Goal: Task Accomplishment & Management: Complete application form

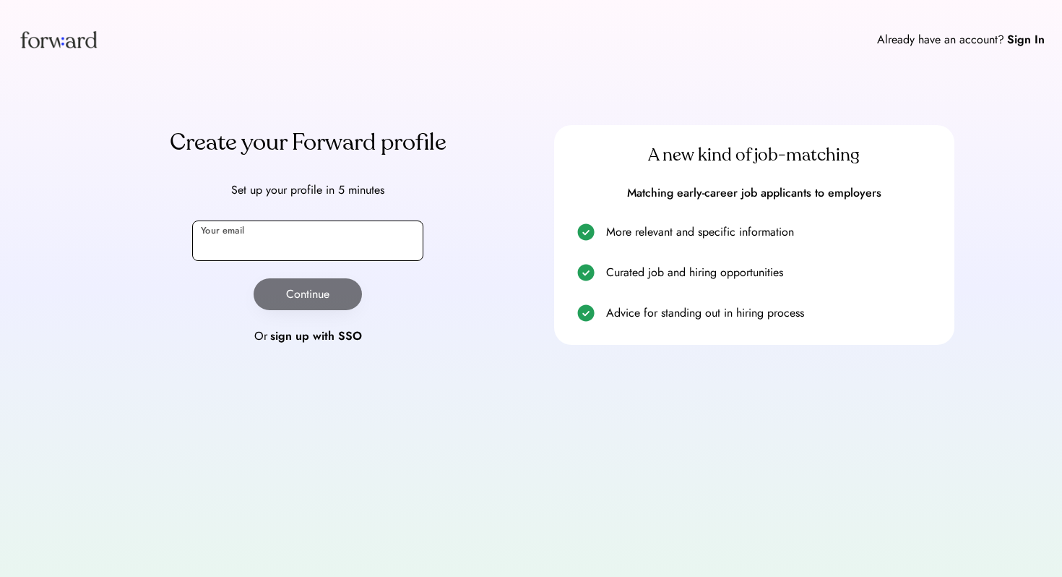
click at [299, 240] on input "email" at bounding box center [307, 240] width 231 height 40
type input "**********"
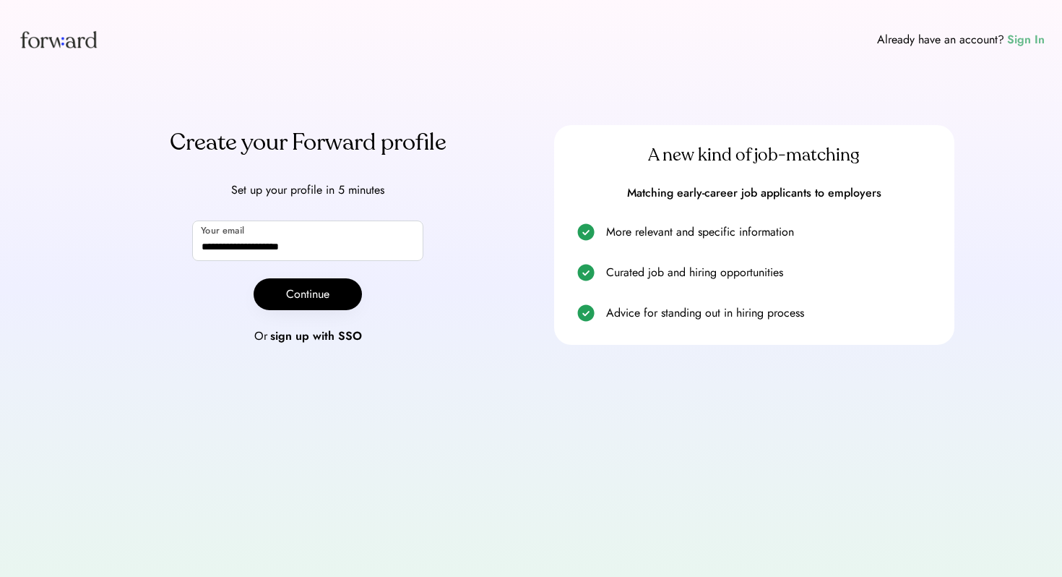
click at [1021, 41] on div "Sign In" at bounding box center [1026, 39] width 38 height 17
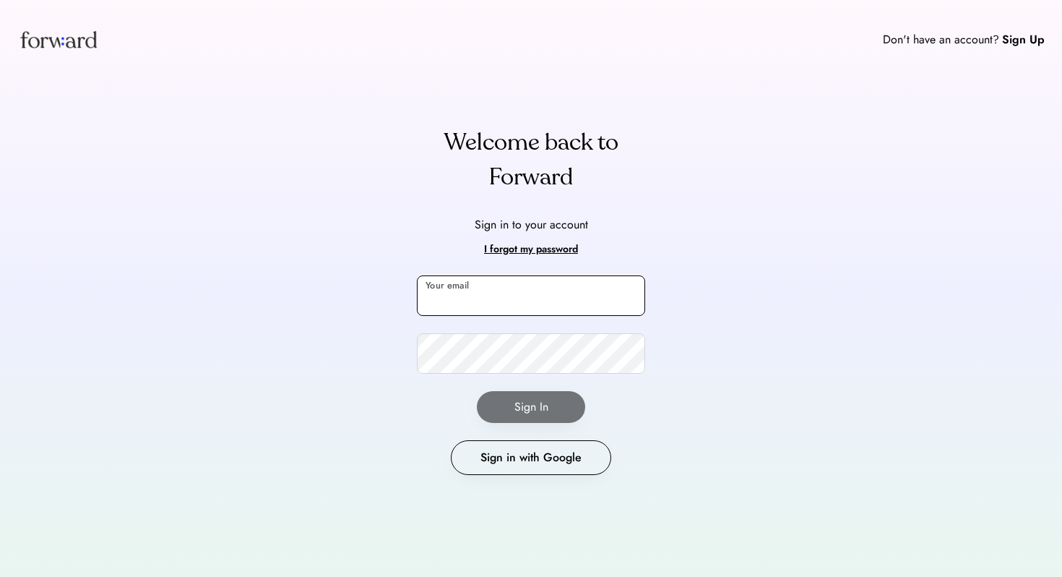
click at [480, 296] on input "email" at bounding box center [531, 295] width 228 height 40
type input "**********"
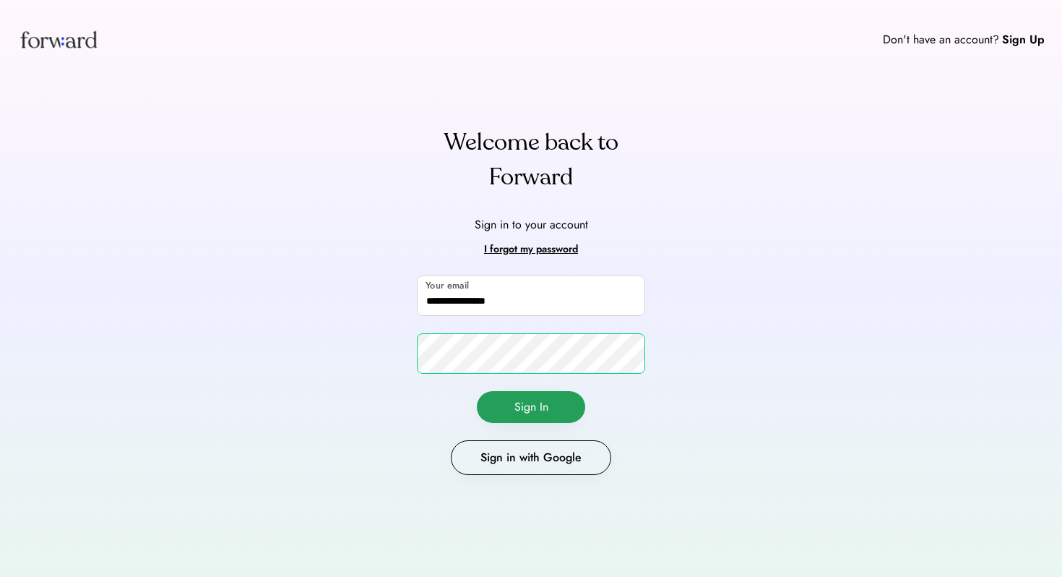
click at [551, 398] on button "Sign In" at bounding box center [531, 407] width 108 height 32
click at [573, 413] on button "Sign In" at bounding box center [531, 407] width 108 height 32
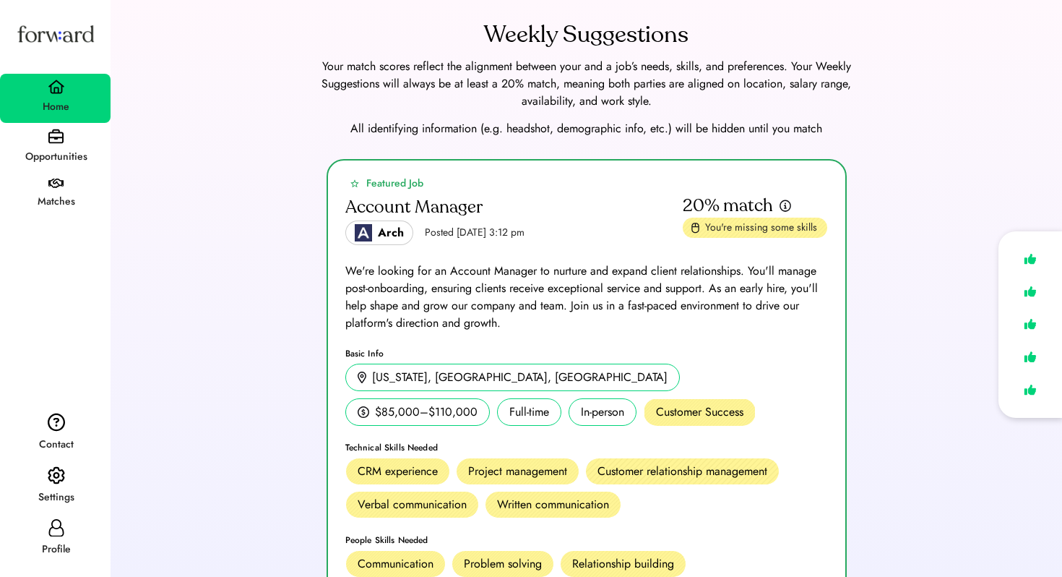
click at [48, 546] on div "Profile" at bounding box center [55, 548] width 109 height 17
select select "*******"
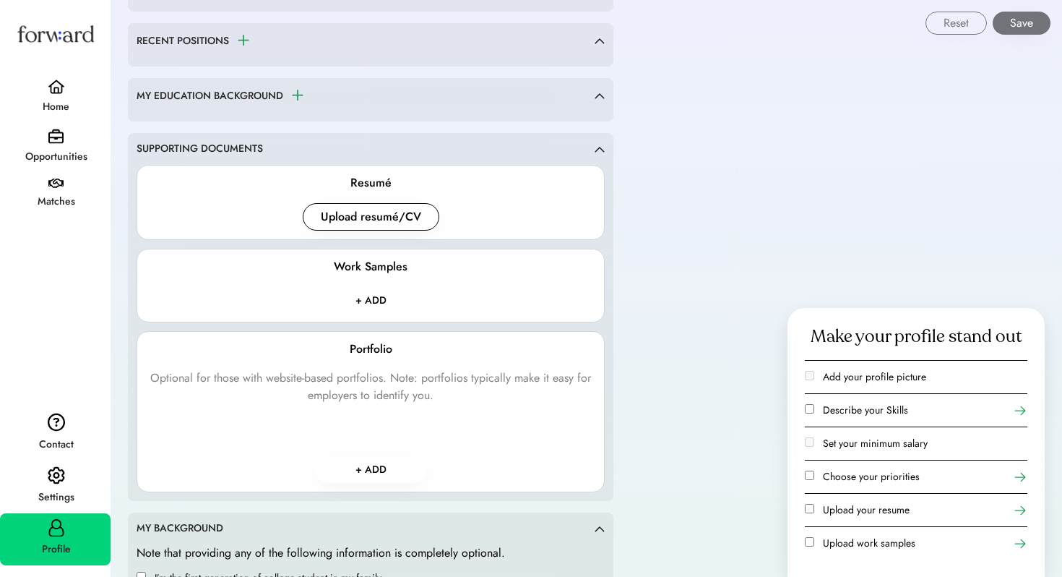
scroll to position [1102, 0]
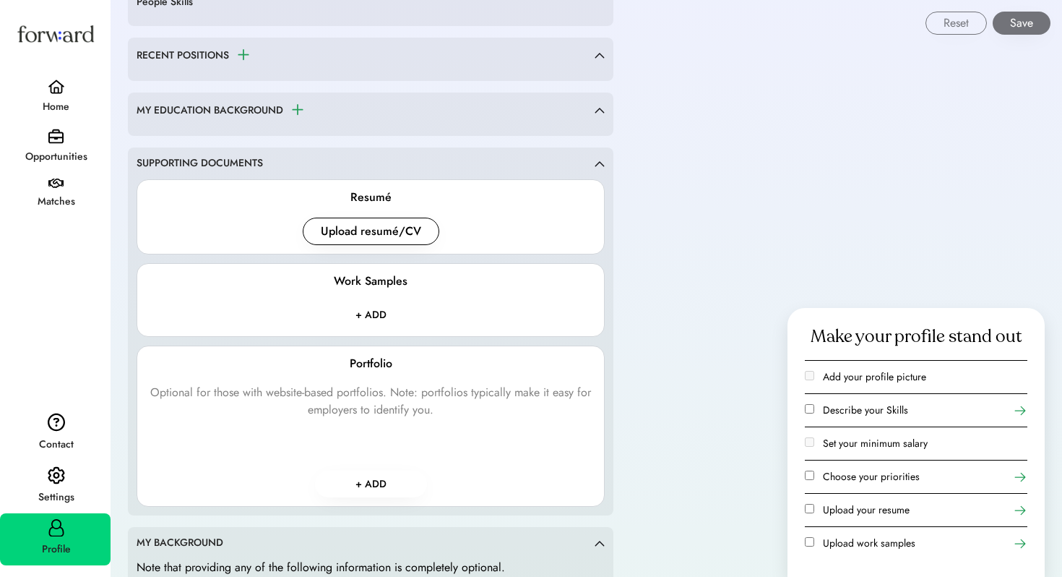
click at [365, 244] on div "Resumé Upload resumé/CV" at bounding box center [371, 216] width 468 height 75
click at [401, 220] on button "Upload resumé/CV" at bounding box center [371, 230] width 137 height 27
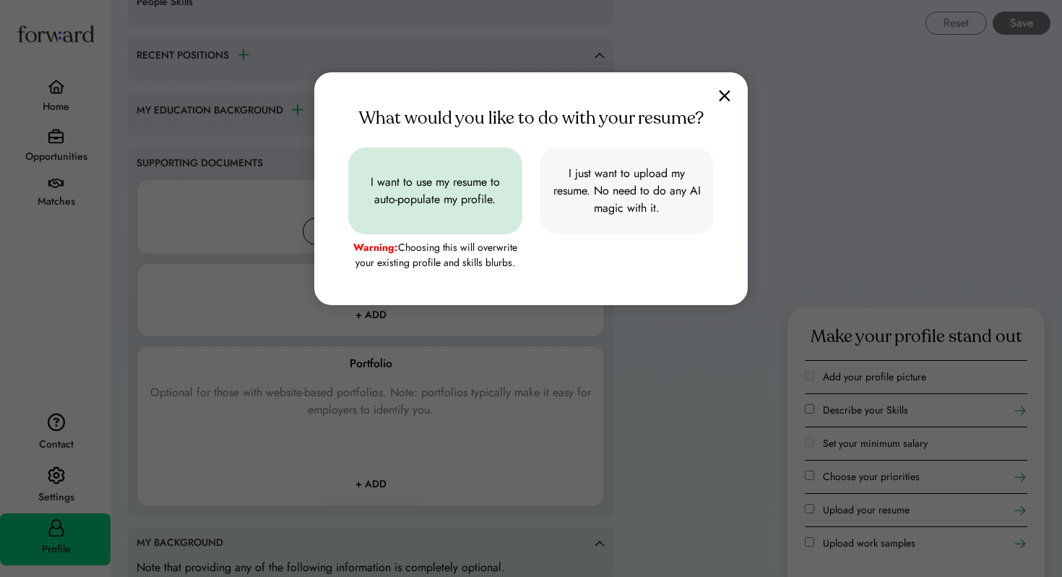
click at [455, 210] on button "I want to use my resume to auto-populate my profile." at bounding box center [435, 190] width 174 height 87
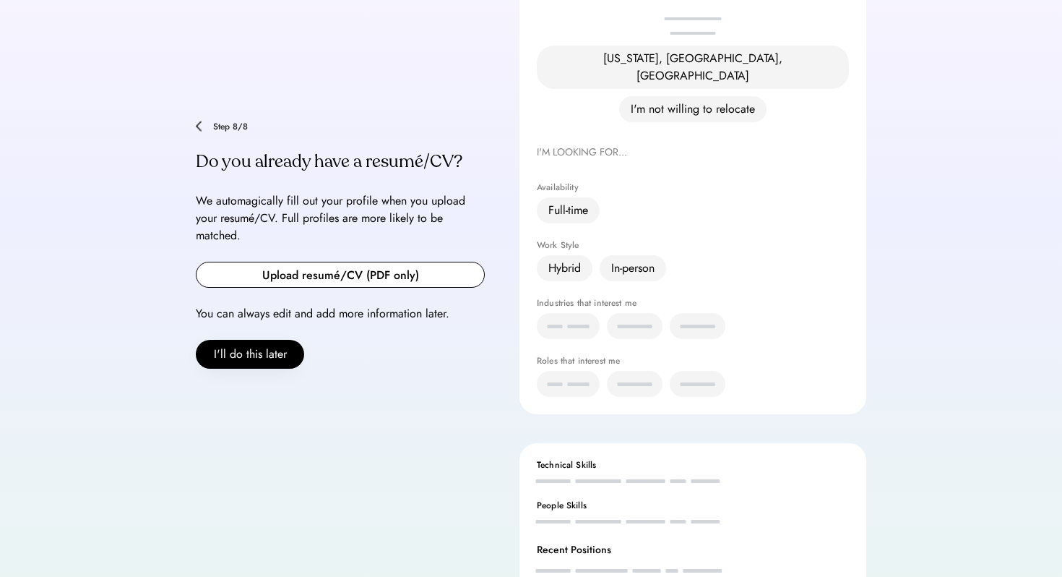
scroll to position [295, 0]
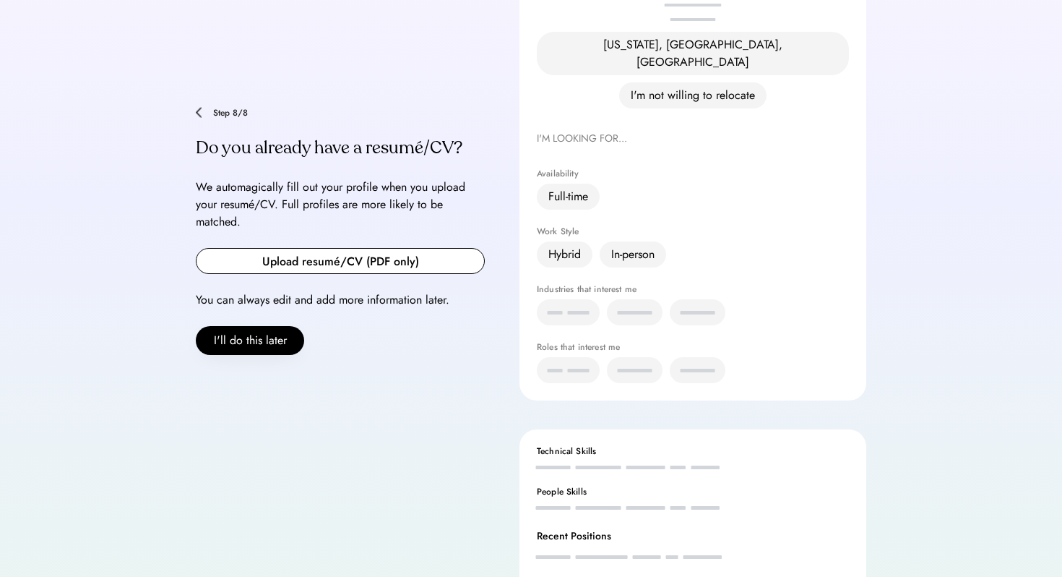
click at [384, 249] on div "Step 8/8 Do you already have a resumé/CV? We automagically fill out your profil…" at bounding box center [340, 231] width 289 height 248
click at [394, 249] on input "file" at bounding box center [341, 261] width 288 height 25
type input "**********"
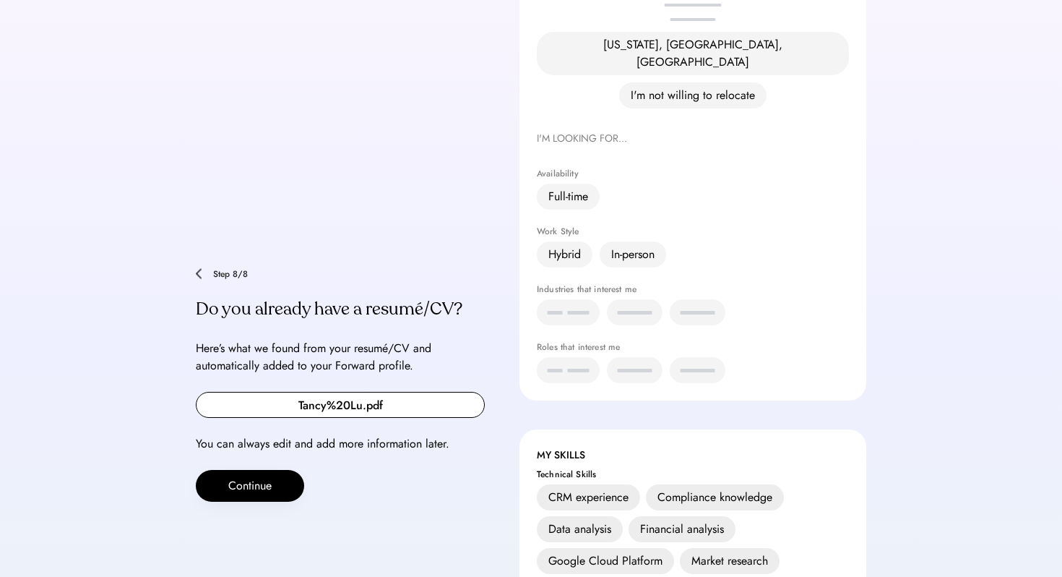
scroll to position [456, 0]
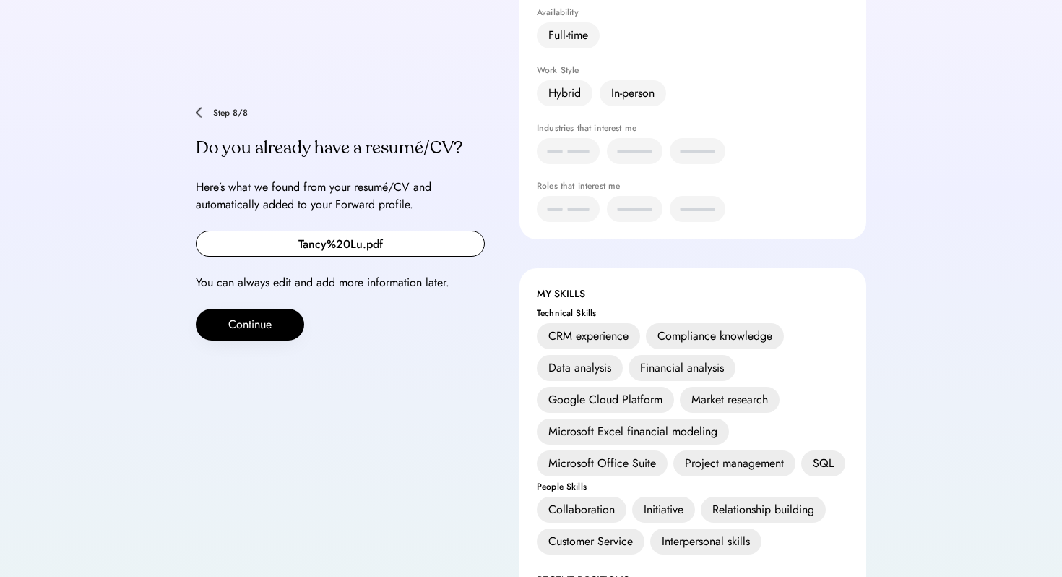
click at [344, 231] on input "file" at bounding box center [341, 243] width 288 height 25
click at [251, 308] on button "Continue" at bounding box center [250, 324] width 108 height 32
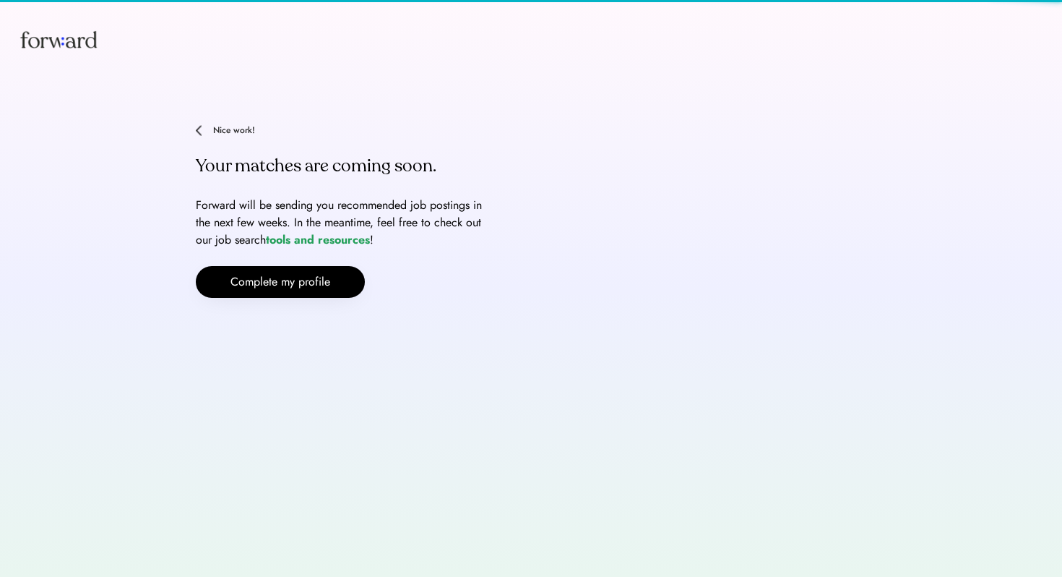
scroll to position [0, 0]
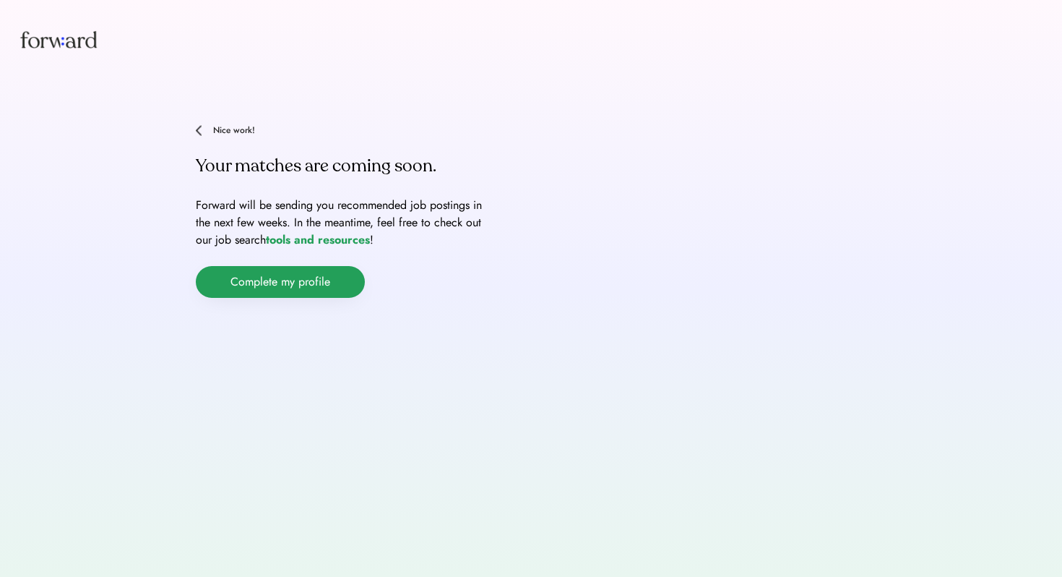
click at [324, 280] on button "Complete my profile" at bounding box center [280, 282] width 169 height 32
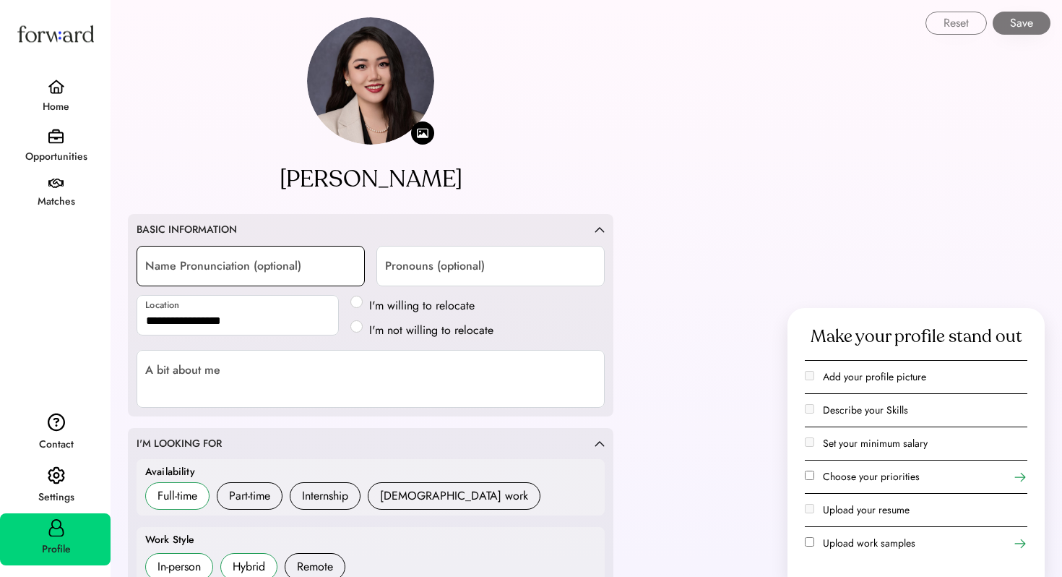
select select "*******"
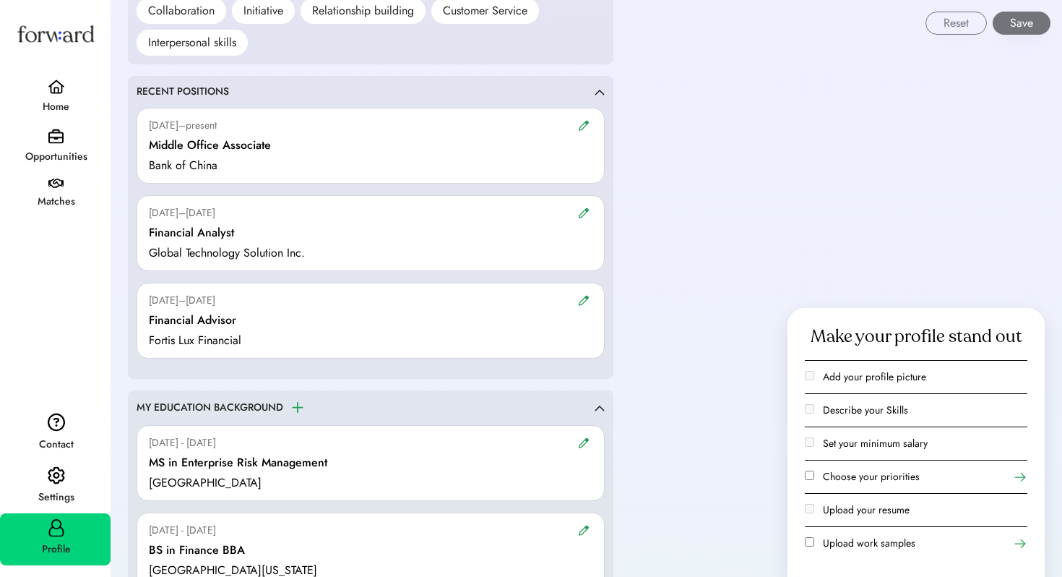
scroll to position [1208, 0]
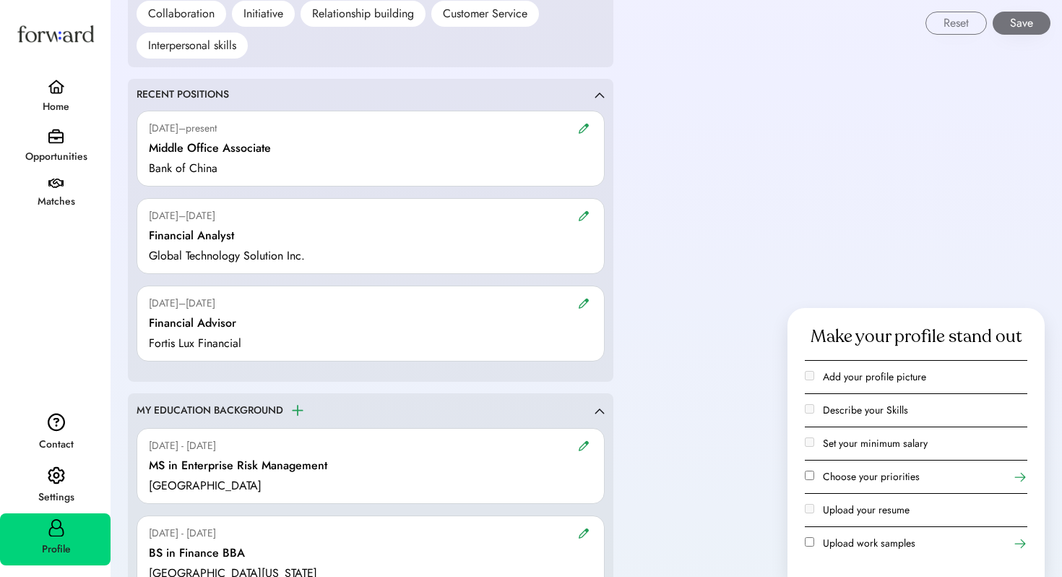
click at [600, 99] on div "RECENT POSITIONS" at bounding box center [371, 94] width 468 height 14
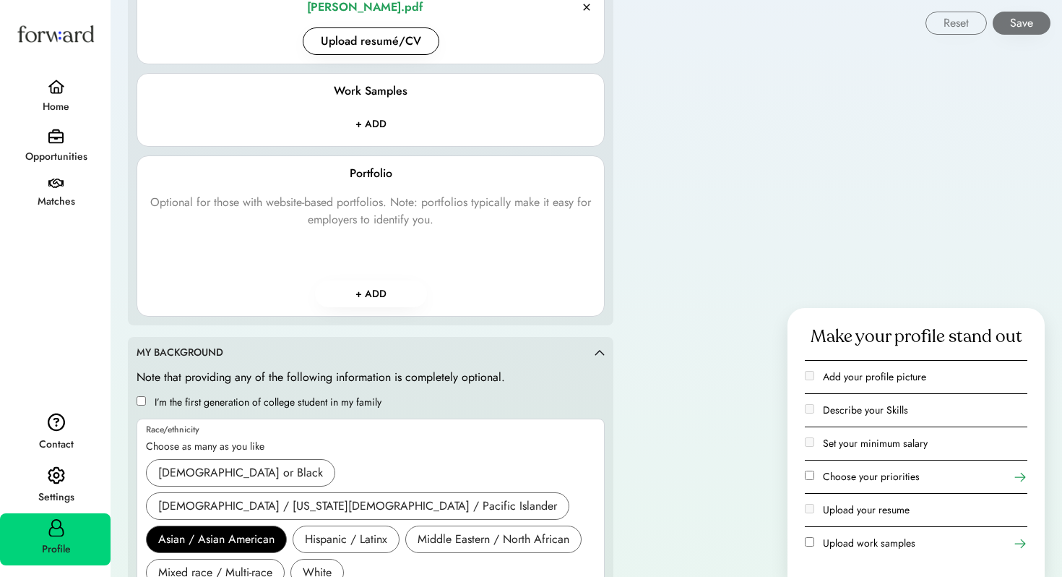
scroll to position [1920, 0]
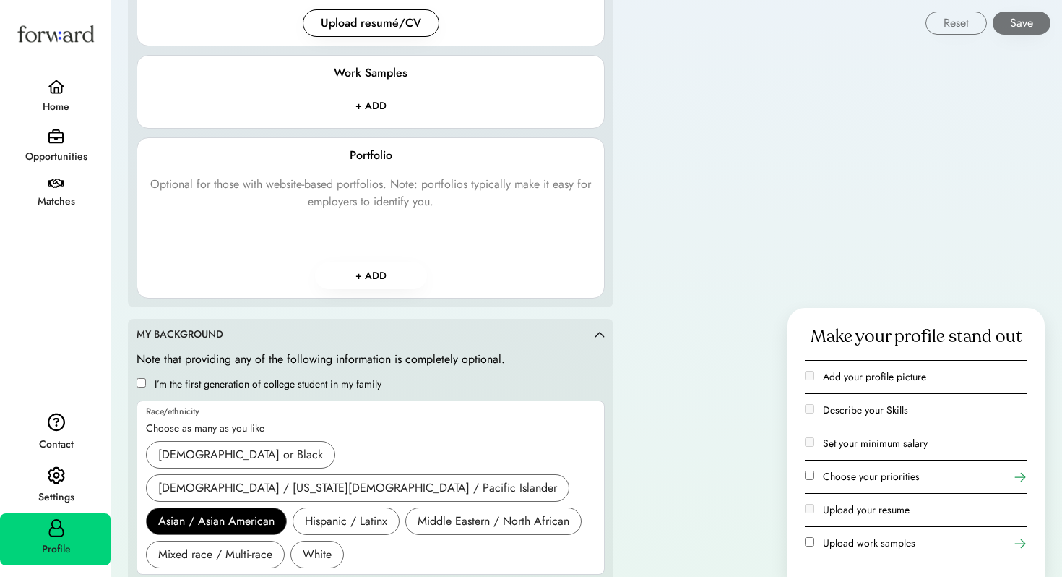
click at [378, 277] on button "+ ADD" at bounding box center [371, 275] width 112 height 27
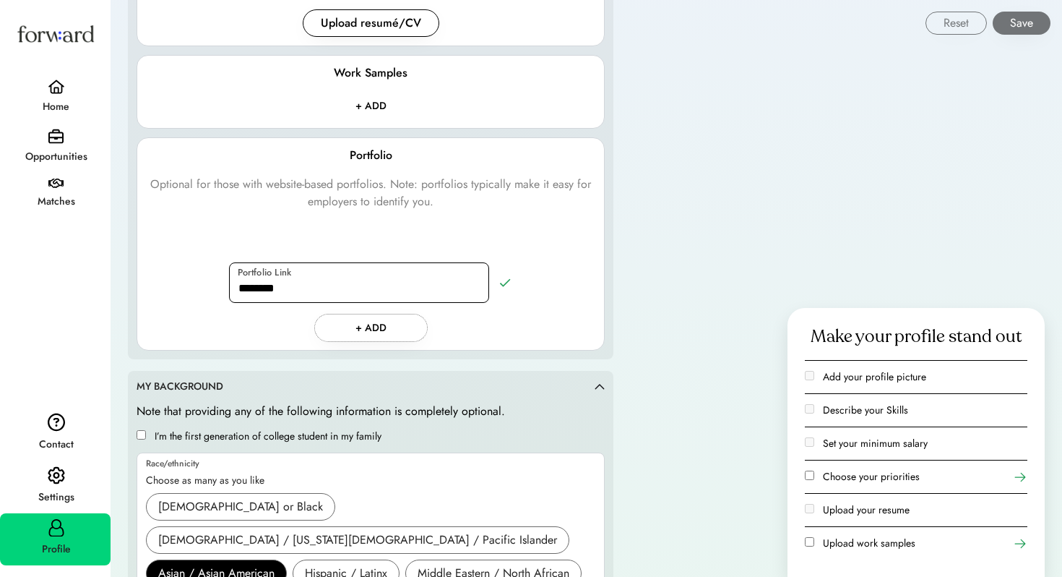
click at [332, 299] on input "input" at bounding box center [359, 282] width 260 height 40
paste input "**********"
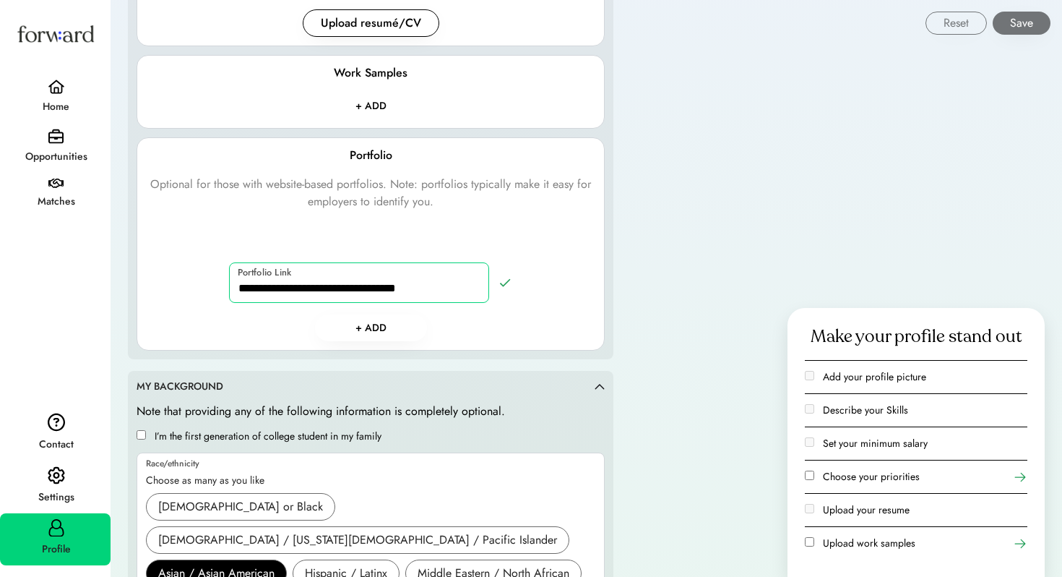
type input "**********"
click at [387, 326] on button "+ ADD" at bounding box center [371, 327] width 112 height 27
click at [372, 327] on button "+ ADD" at bounding box center [371, 327] width 112 height 27
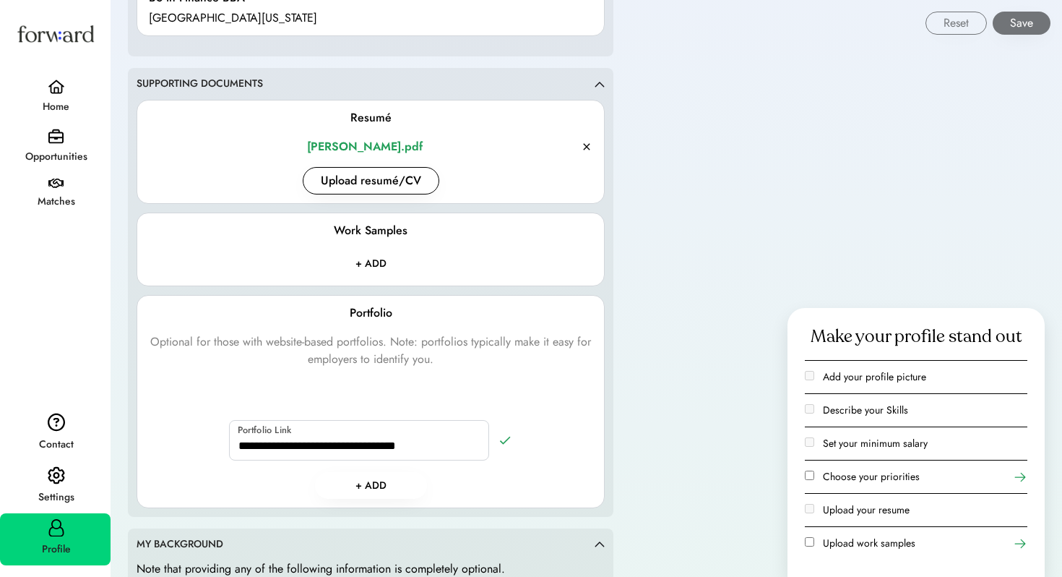
scroll to position [2022, 0]
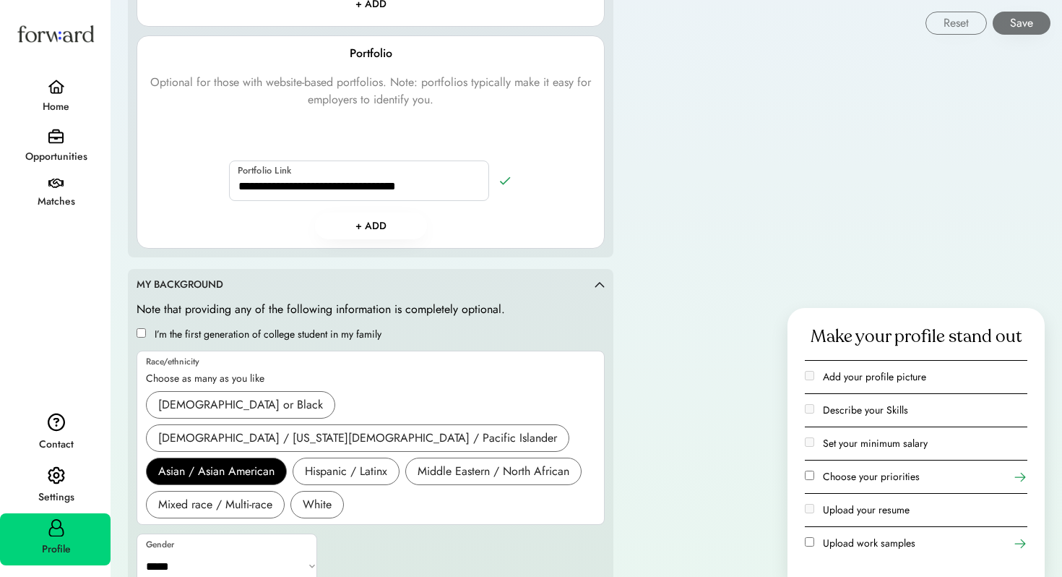
click at [863, 480] on label "Choose your priorities" at bounding box center [871, 476] width 97 height 14
click at [1025, 478] on icon at bounding box center [1020, 477] width 14 height 14
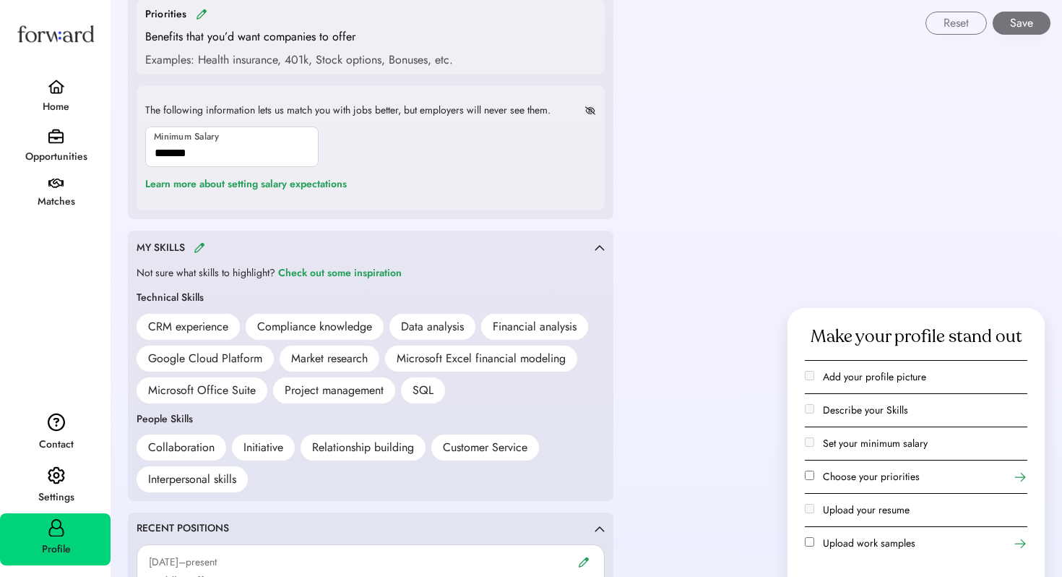
click at [515, 336] on div "Financial analysis" at bounding box center [534, 327] width 107 height 26
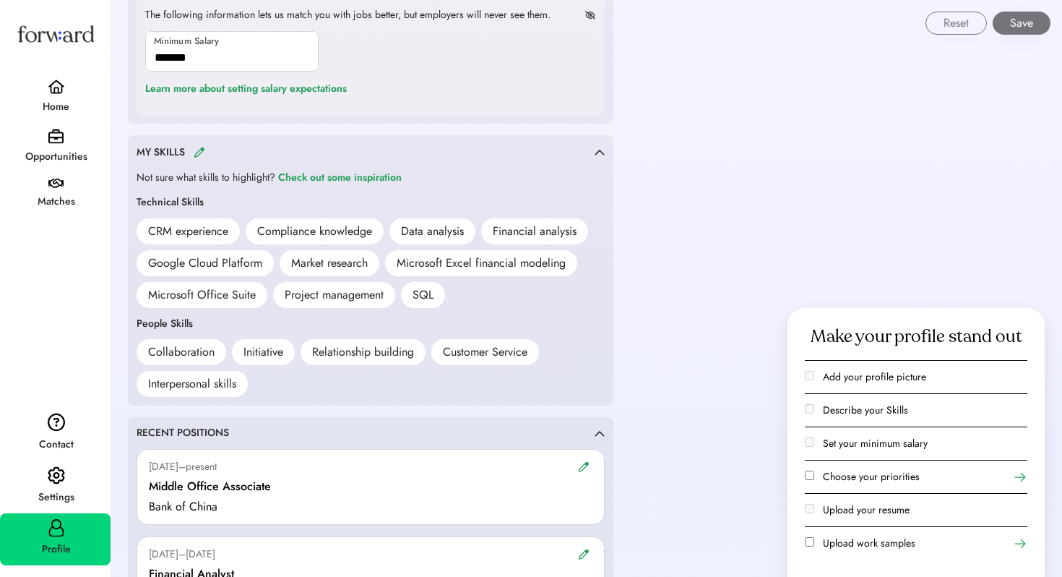
scroll to position [871, 0]
click at [198, 152] on img at bounding box center [200, 151] width 12 height 11
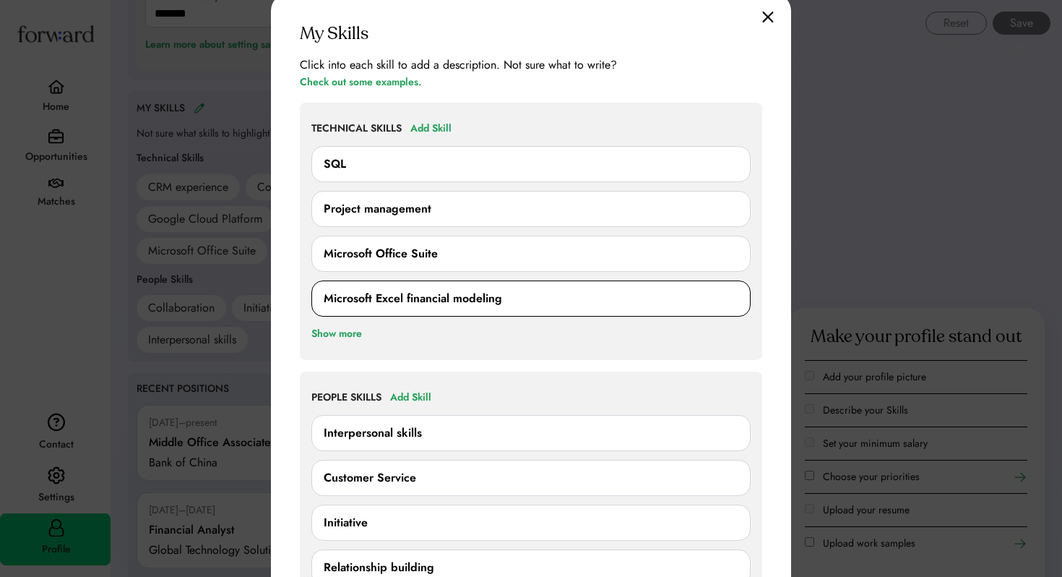
scroll to position [858, 0]
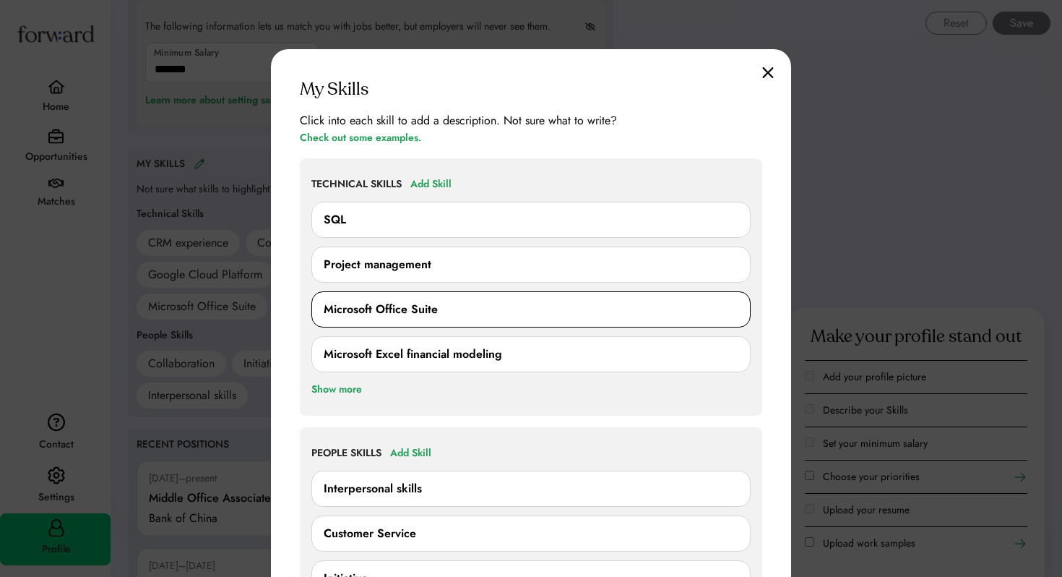
click at [445, 306] on div "Microsoft Office Suite" at bounding box center [531, 309] width 415 height 17
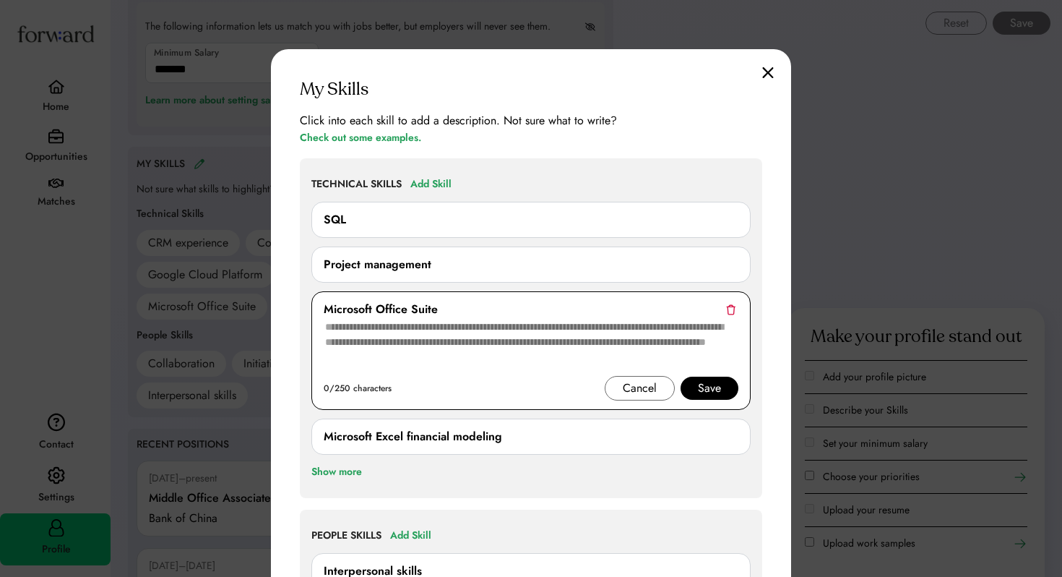
click at [648, 393] on div "Cancel" at bounding box center [640, 387] width 34 height 17
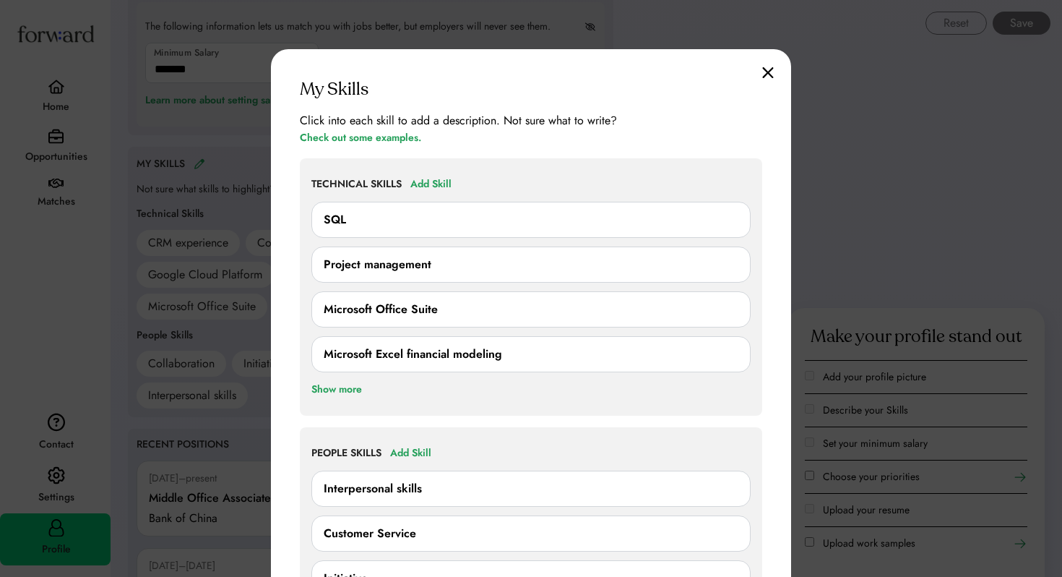
click at [767, 82] on div "My Skills Click into each skill to add a description. Not sure what to write? C…" at bounding box center [531, 395] width 520 height 692
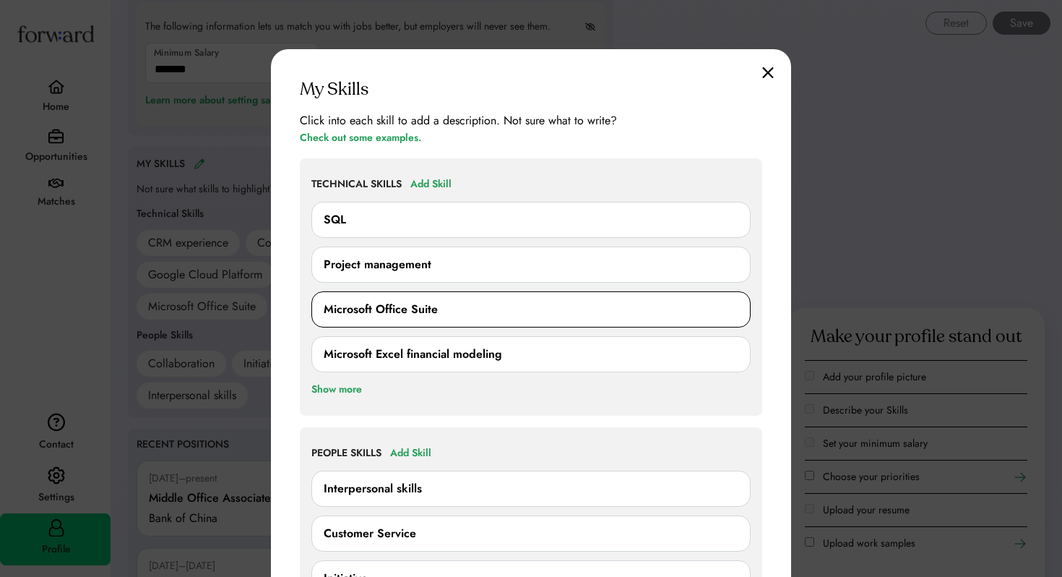
click at [603, 311] on div "Microsoft Office Suite" at bounding box center [531, 309] width 415 height 17
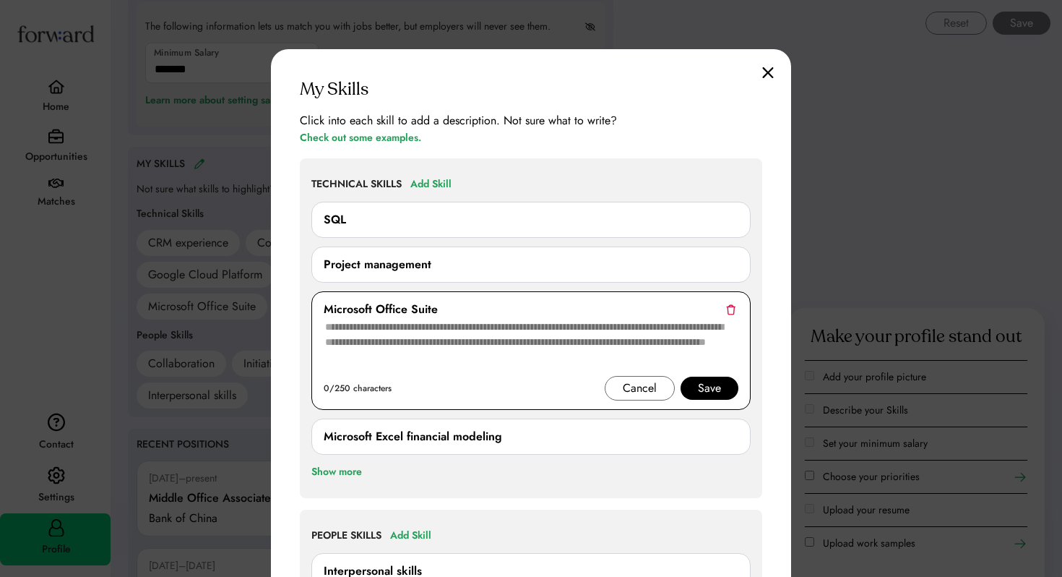
click at [600, 342] on textarea at bounding box center [531, 347] width 415 height 58
click at [638, 381] on div "Cancel" at bounding box center [640, 387] width 34 height 17
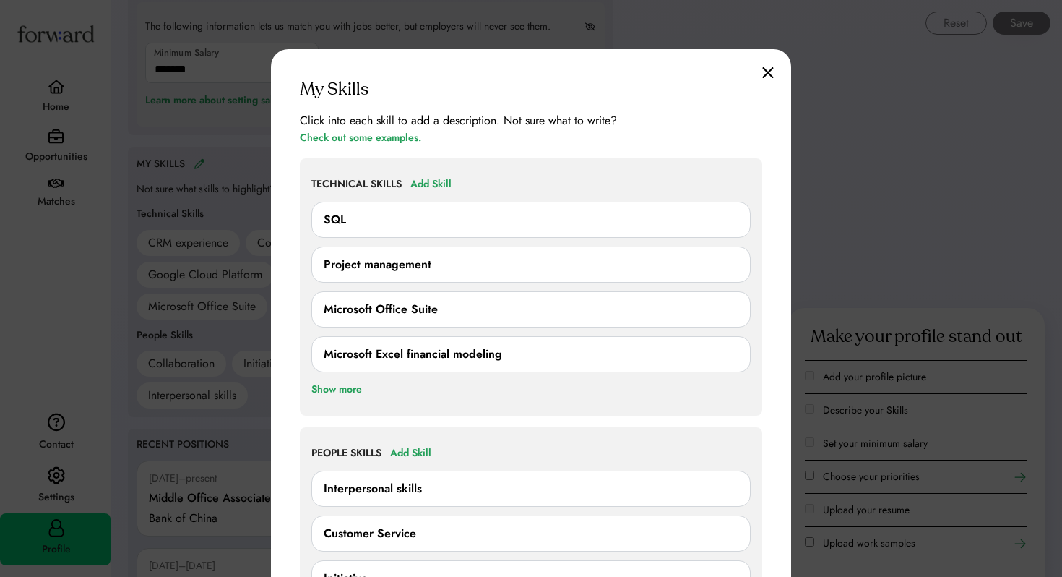
click at [764, 74] on img at bounding box center [768, 72] width 12 height 12
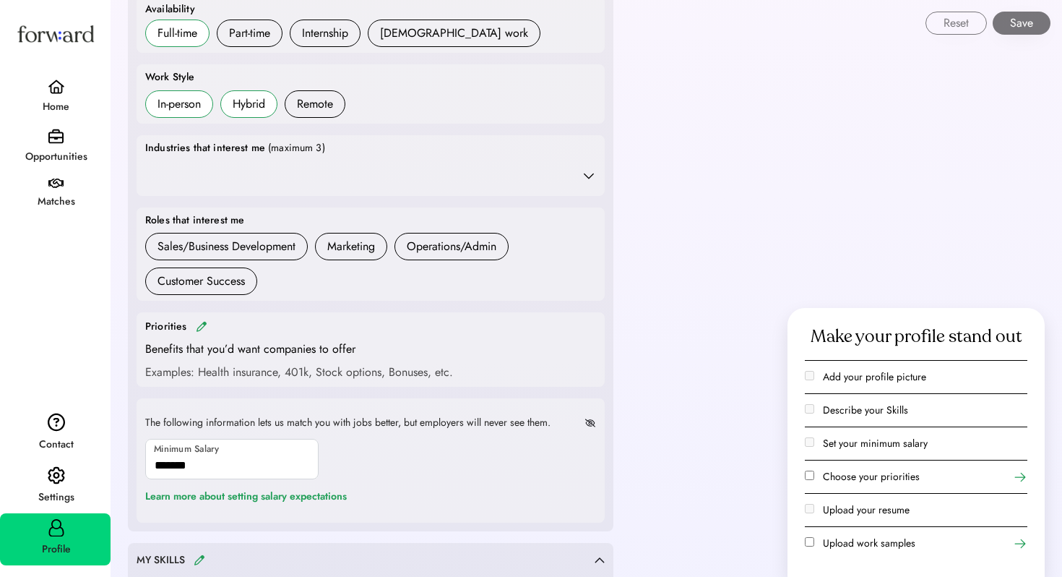
scroll to position [0, 0]
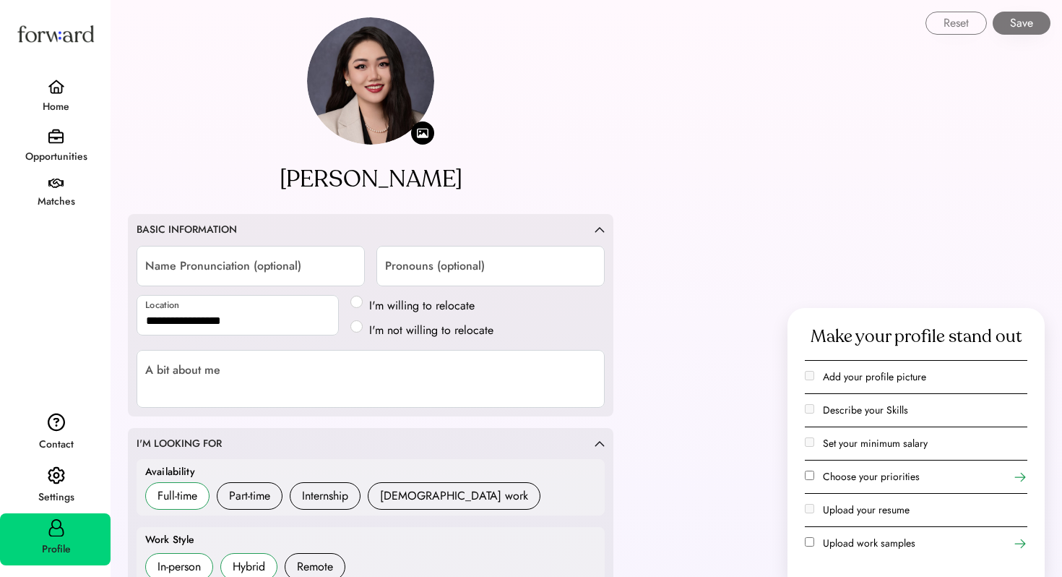
click at [295, 265] on input "input" at bounding box center [251, 266] width 228 height 40
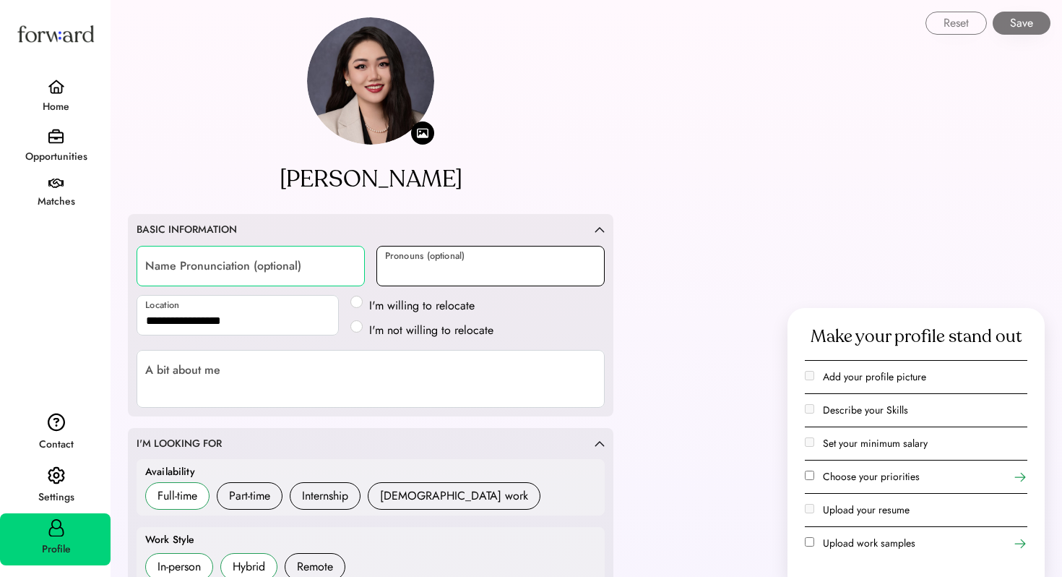
click at [428, 270] on input "input" at bounding box center [490, 266] width 228 height 40
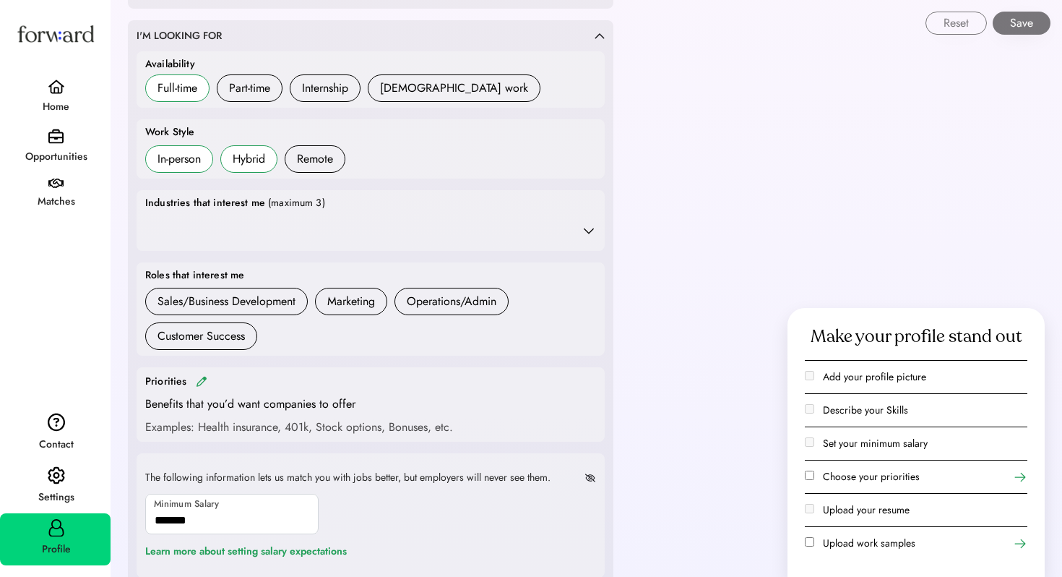
scroll to position [410, 0]
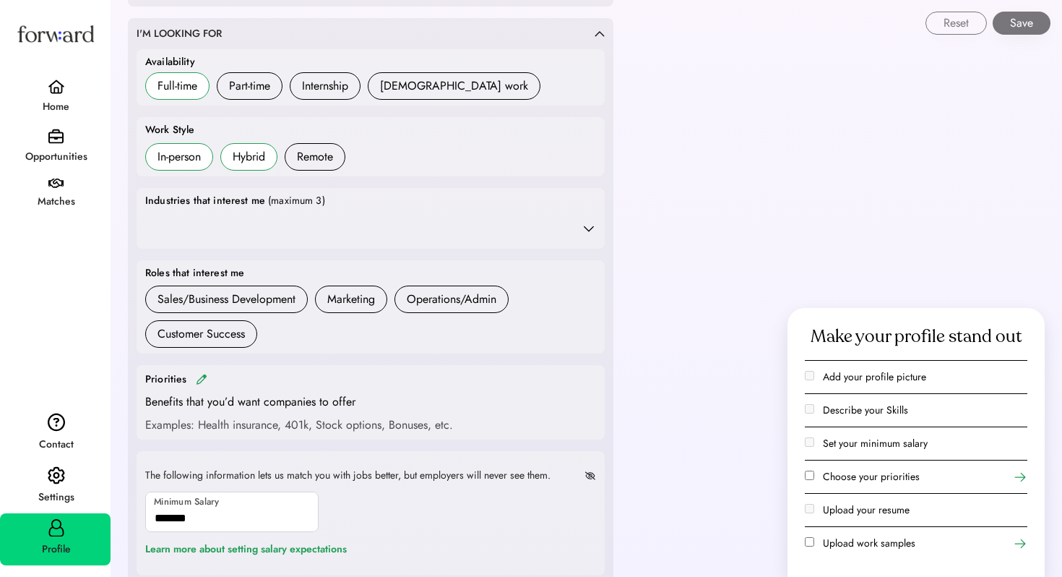
click at [594, 223] on icon at bounding box center [589, 228] width 14 height 14
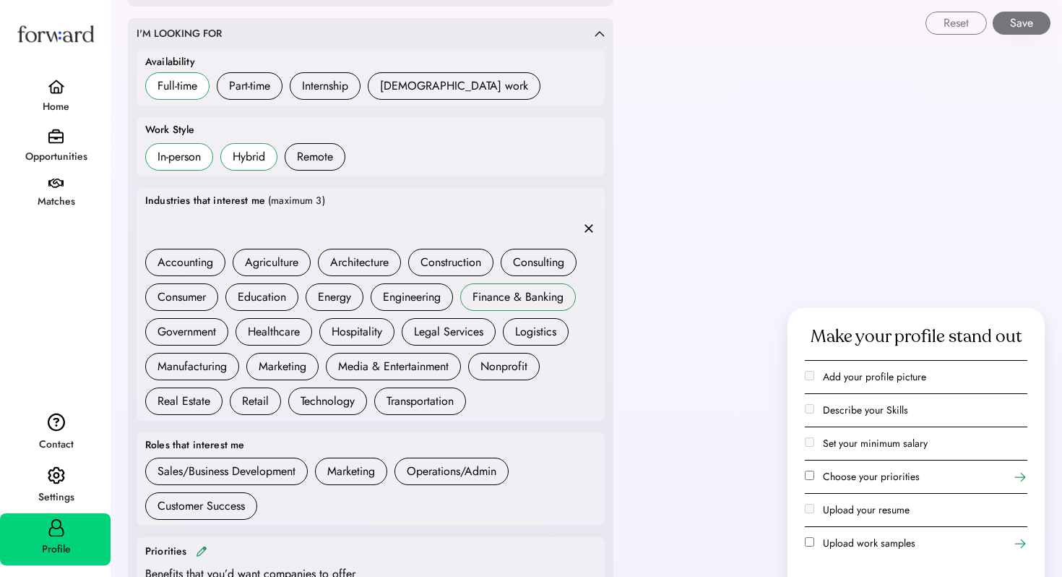
click at [514, 298] on div "Finance & Banking" at bounding box center [517, 296] width 91 height 17
click at [300, 368] on div "Marketing" at bounding box center [283, 366] width 48 height 17
click at [570, 249] on div "Consulting" at bounding box center [539, 262] width 76 height 27
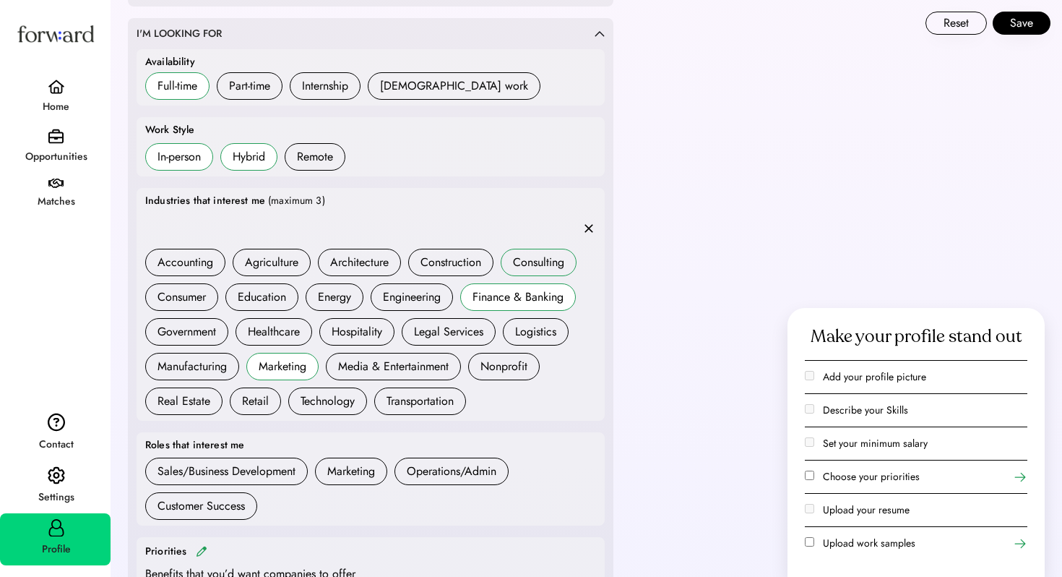
click at [551, 256] on div "Consulting" at bounding box center [538, 262] width 51 height 17
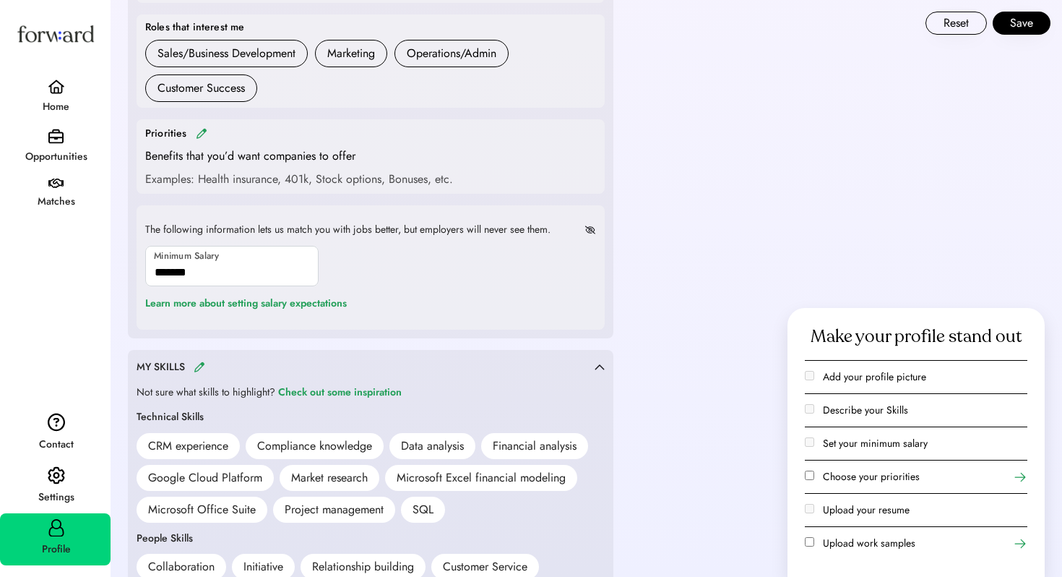
scroll to position [828, 0]
click at [1023, 27] on button "Save" at bounding box center [1022, 23] width 58 height 23
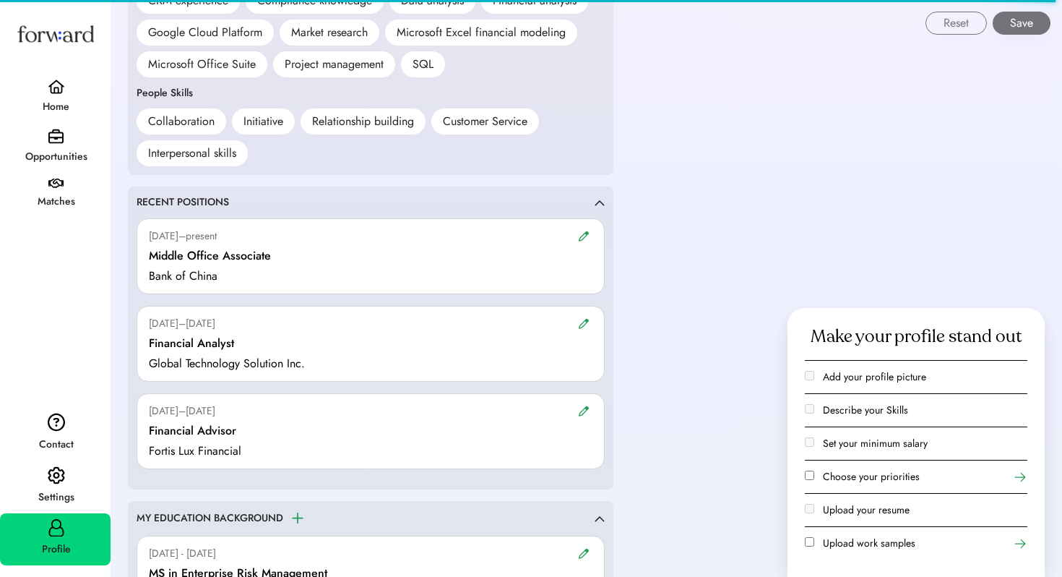
scroll to position [1095, 0]
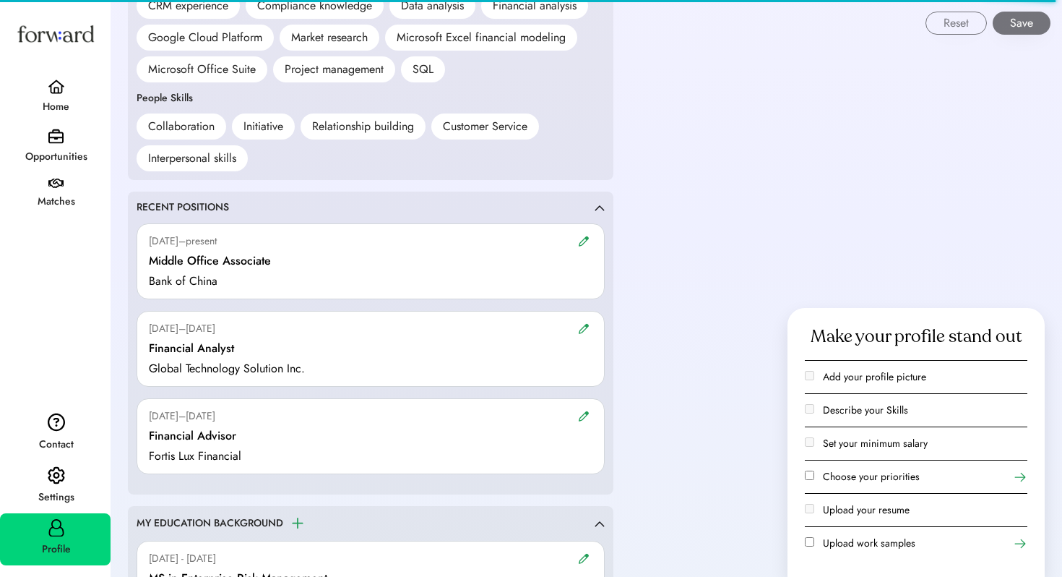
click at [358, 253] on div "Jun 2025–present Middle Office Associate Bank of China" at bounding box center [371, 261] width 468 height 76
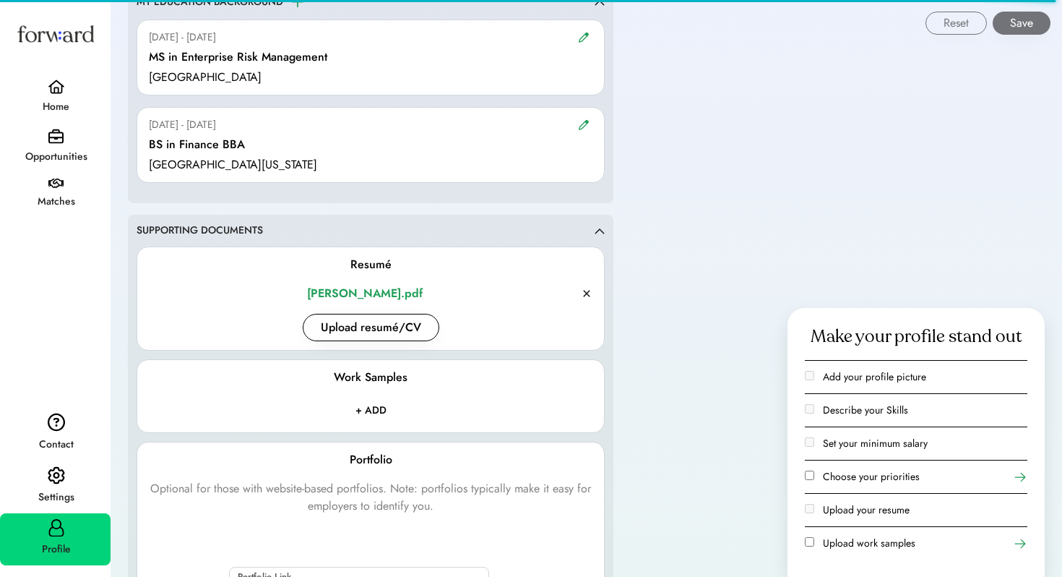
scroll to position [1621, 0]
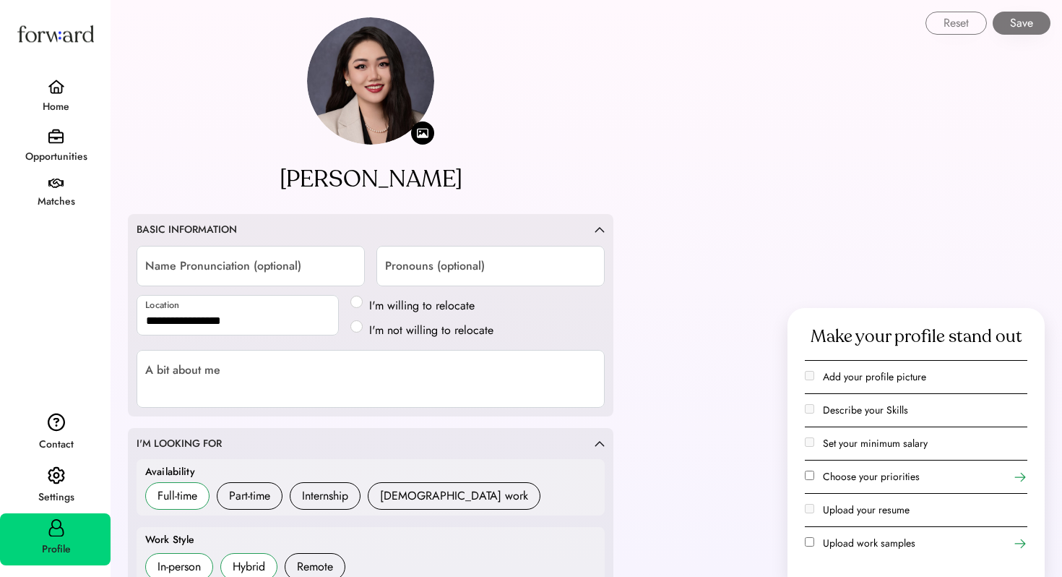
select select "*******"
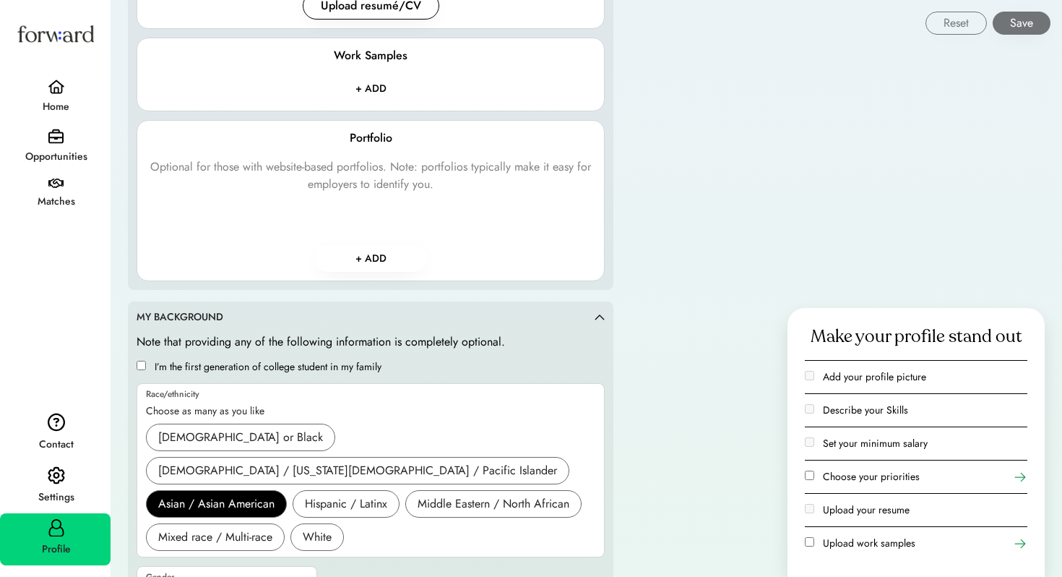
scroll to position [1964, 0]
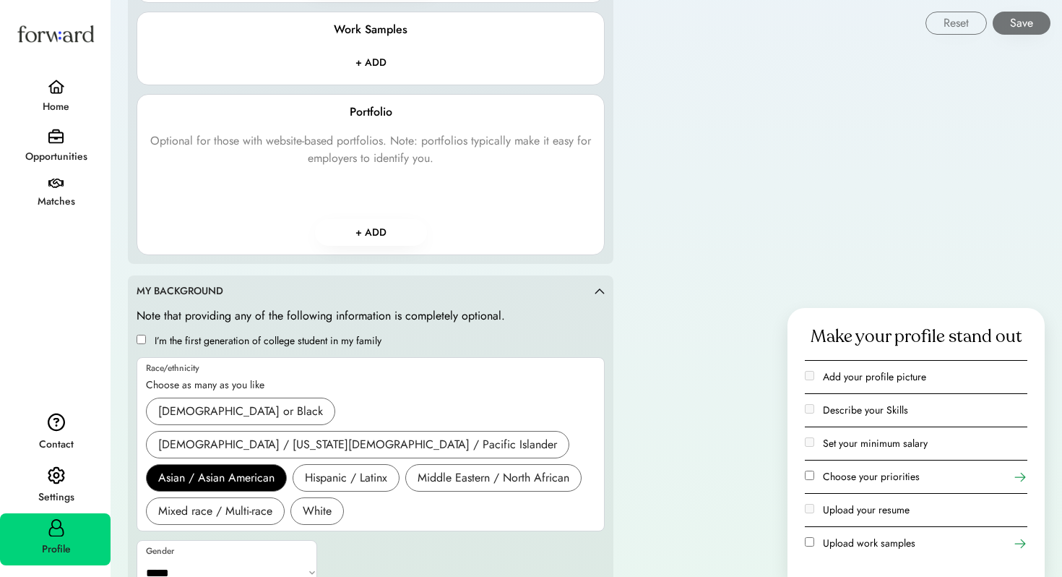
click at [356, 231] on button "+ ADD" at bounding box center [371, 232] width 112 height 27
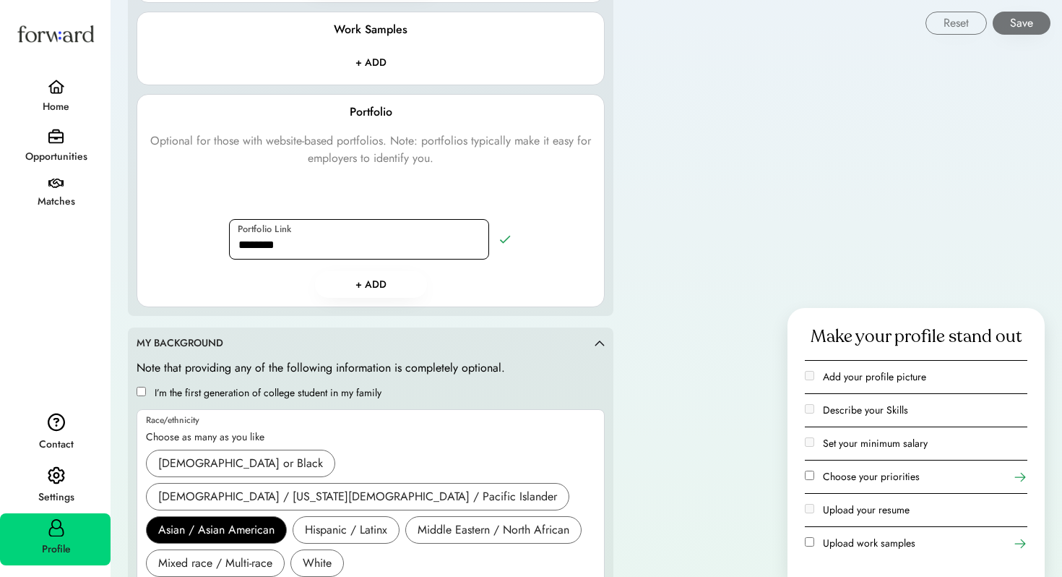
click at [332, 254] on input "input" at bounding box center [359, 239] width 260 height 40
paste input "**********"
type input "**********"
click at [379, 282] on button "+ ADD" at bounding box center [371, 284] width 112 height 27
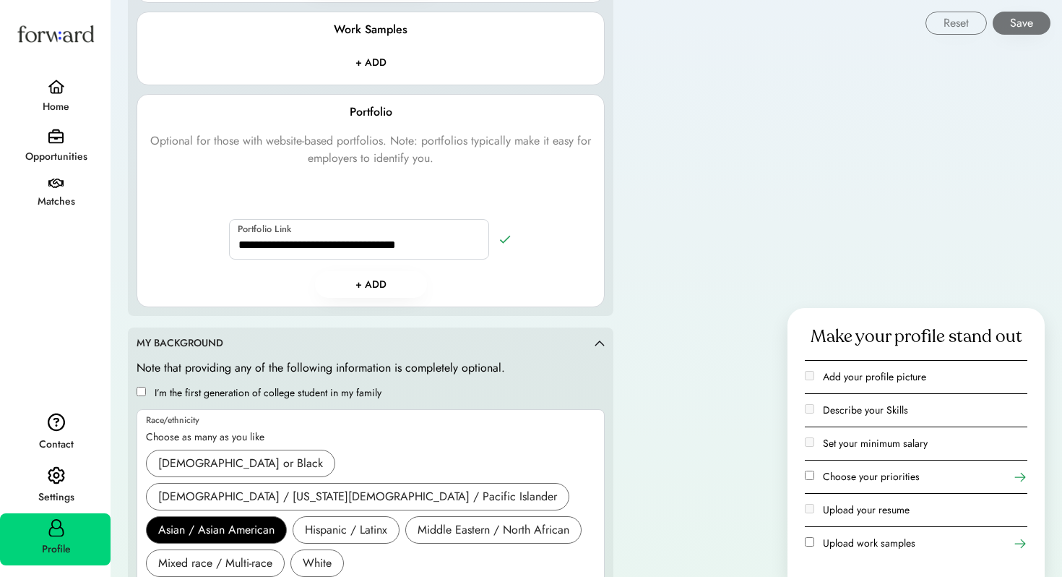
click at [508, 242] on icon at bounding box center [505, 239] width 14 height 14
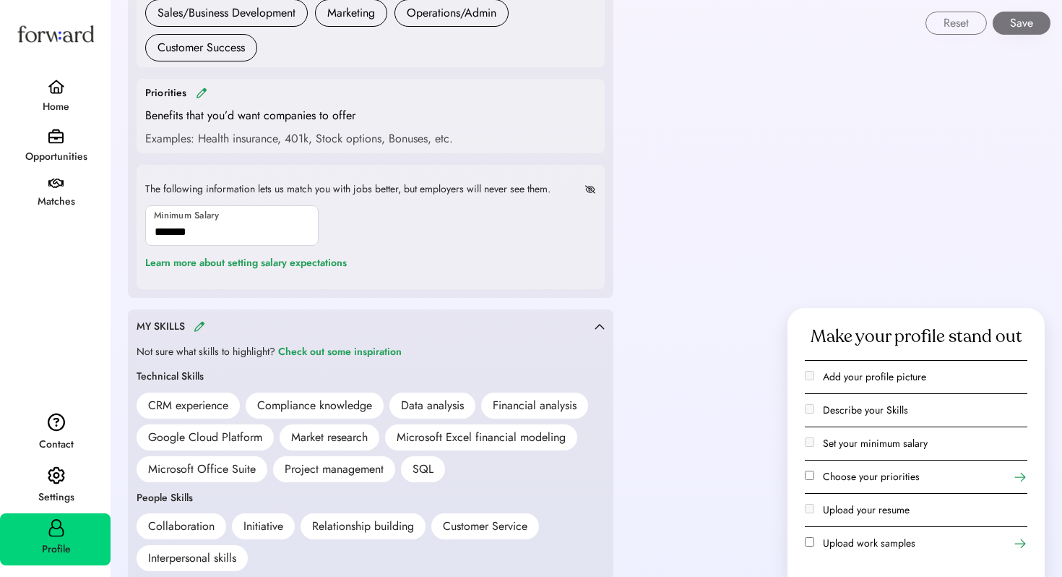
scroll to position [0, 0]
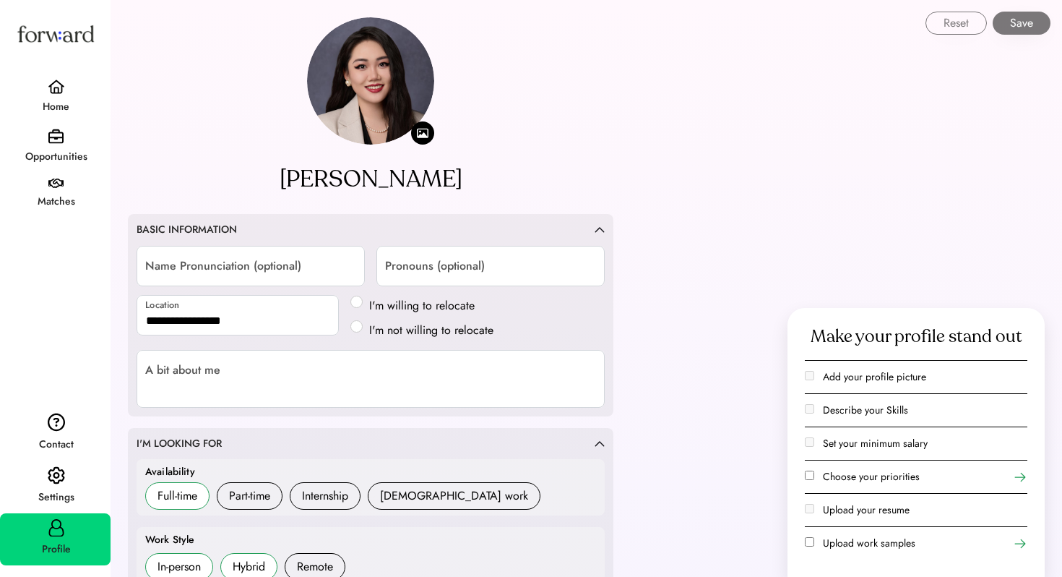
click at [1027, 16] on button "Save" at bounding box center [1022, 23] width 58 height 23
click at [72, 95] on div "Home" at bounding box center [55, 107] width 109 height 26
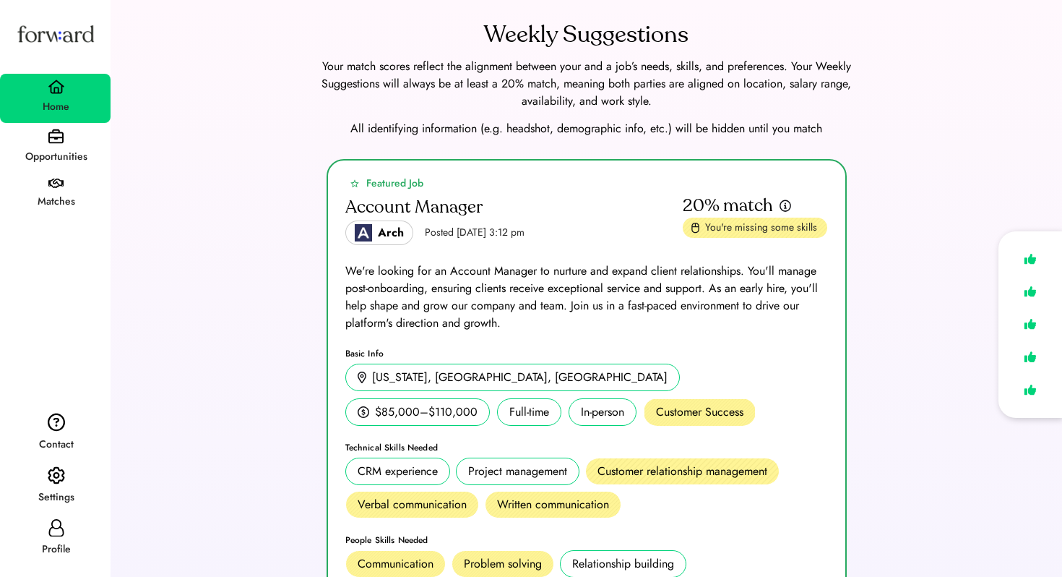
click at [62, 150] on div "Opportunities" at bounding box center [55, 156] width 109 height 17
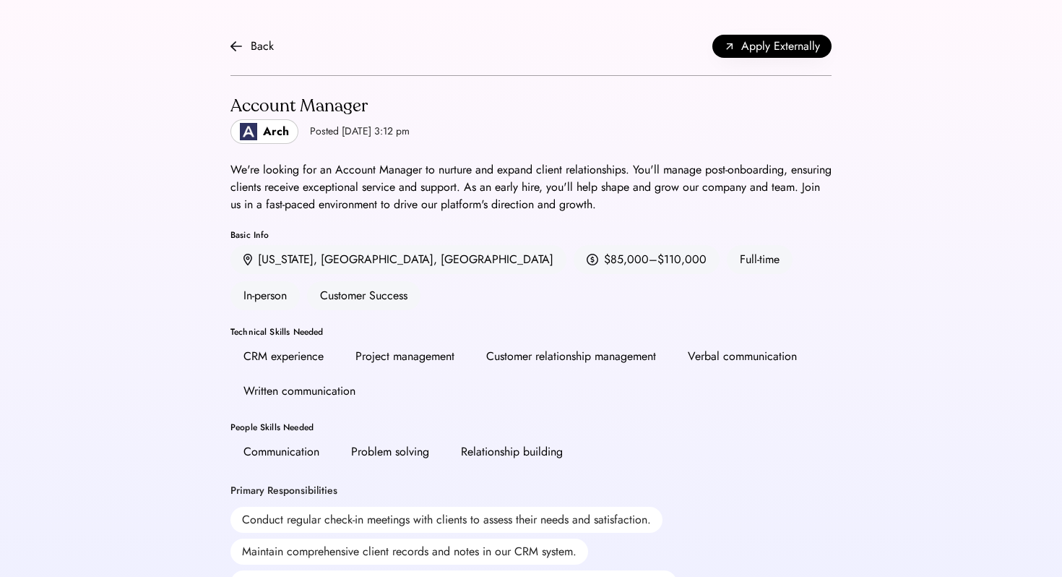
click at [365, 171] on div "We're looking for an Account Manager to nurture and expand client relationships…" at bounding box center [530, 187] width 601 height 52
click at [249, 46] on div "Back" at bounding box center [251, 46] width 43 height 17
click at [255, 43] on div "Back" at bounding box center [262, 46] width 23 height 17
click at [772, 40] on span "Apply Externally" at bounding box center [780, 46] width 79 height 17
click at [251, 51] on div "Back" at bounding box center [262, 46] width 23 height 17
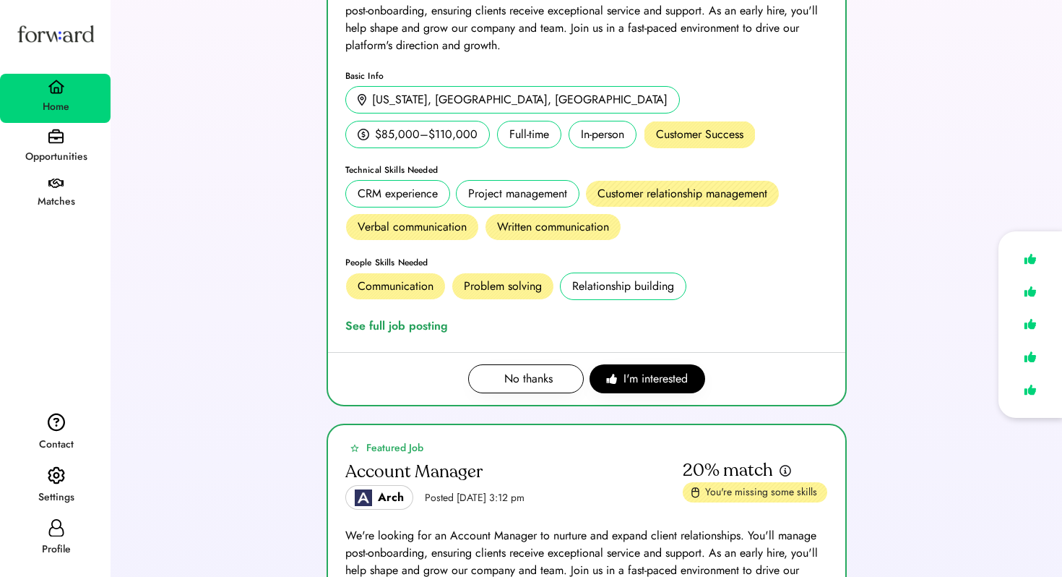
scroll to position [301, 0]
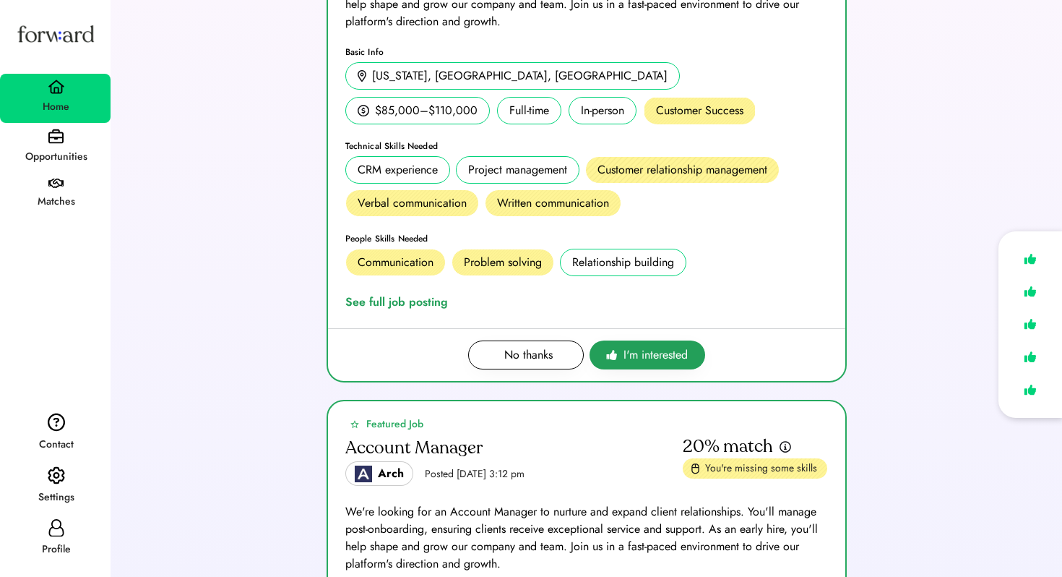
click at [623, 350] on span "I'm interested" at bounding box center [655, 354] width 64 height 17
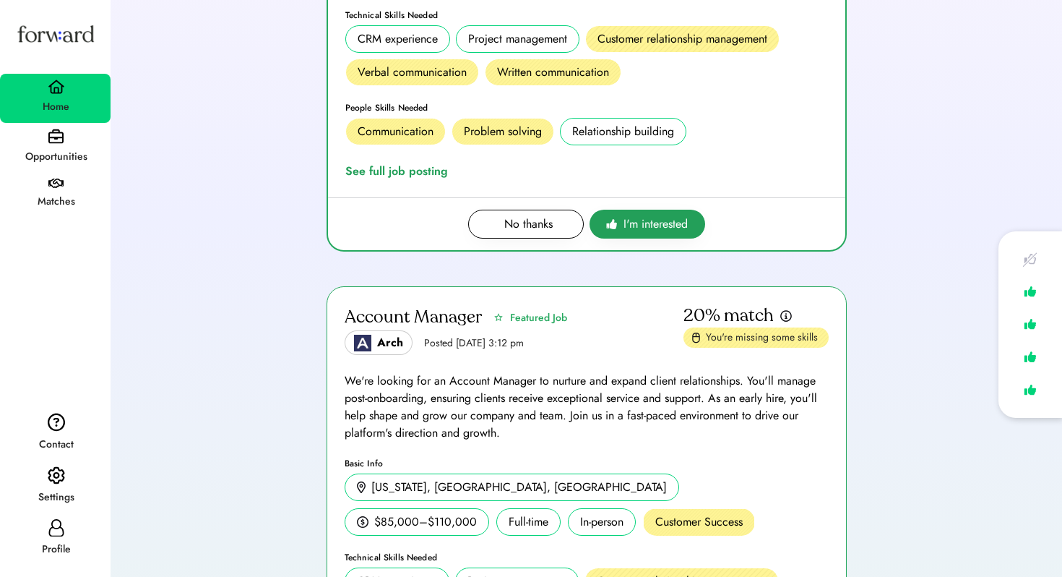
scroll to position [718, 0]
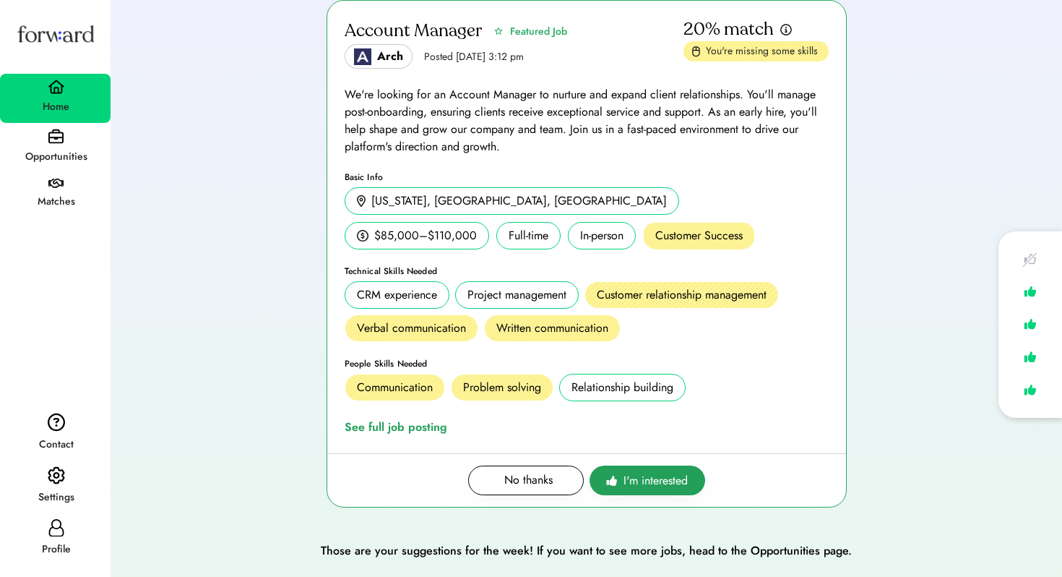
click at [642, 470] on button "I'm interested" at bounding box center [648, 479] width 116 height 29
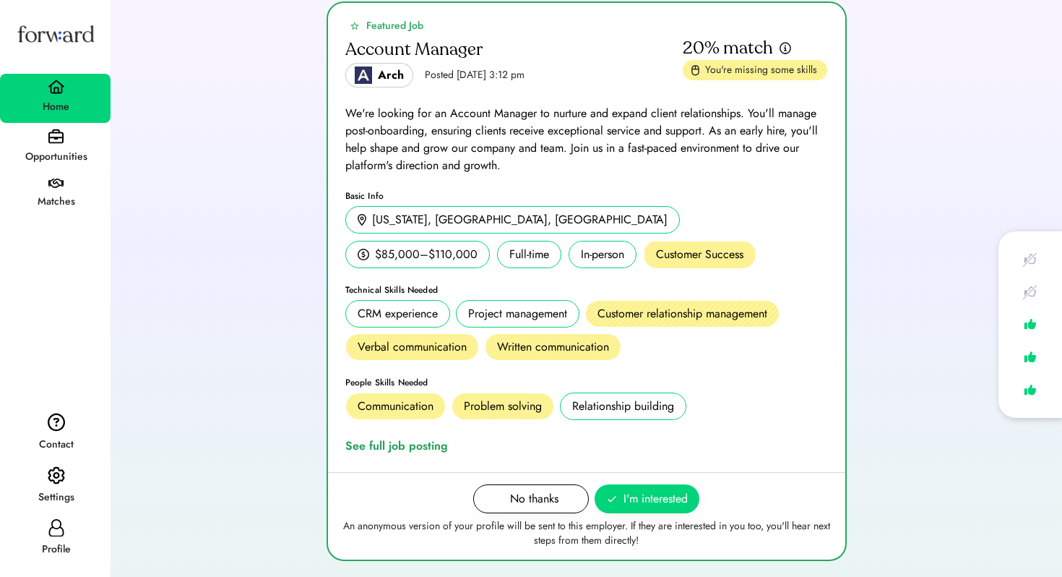
scroll to position [0, 0]
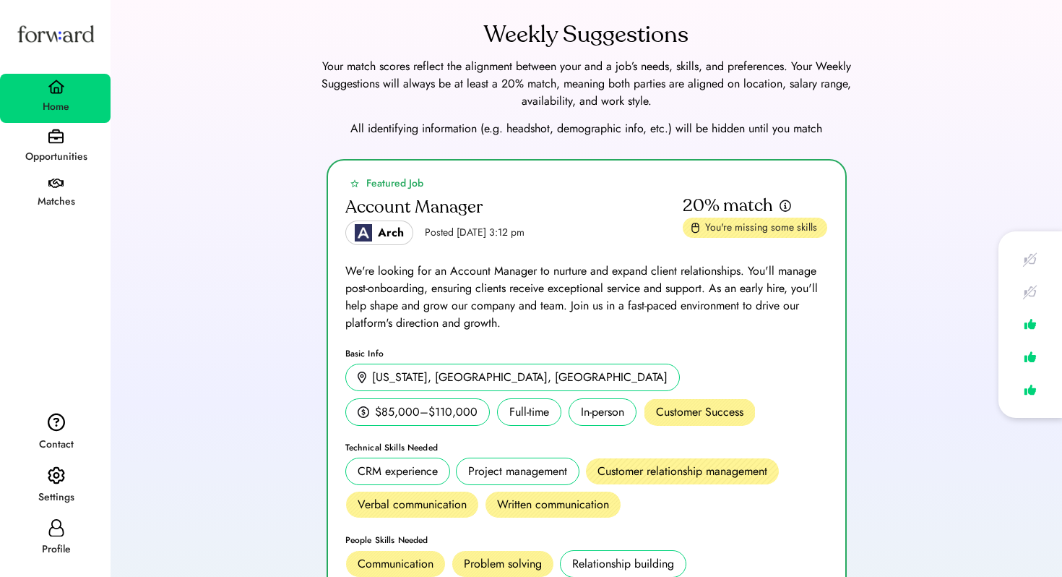
click at [560, 303] on div "We're looking for an Account Manager to nurture and expand client relationships…" at bounding box center [586, 296] width 483 height 69
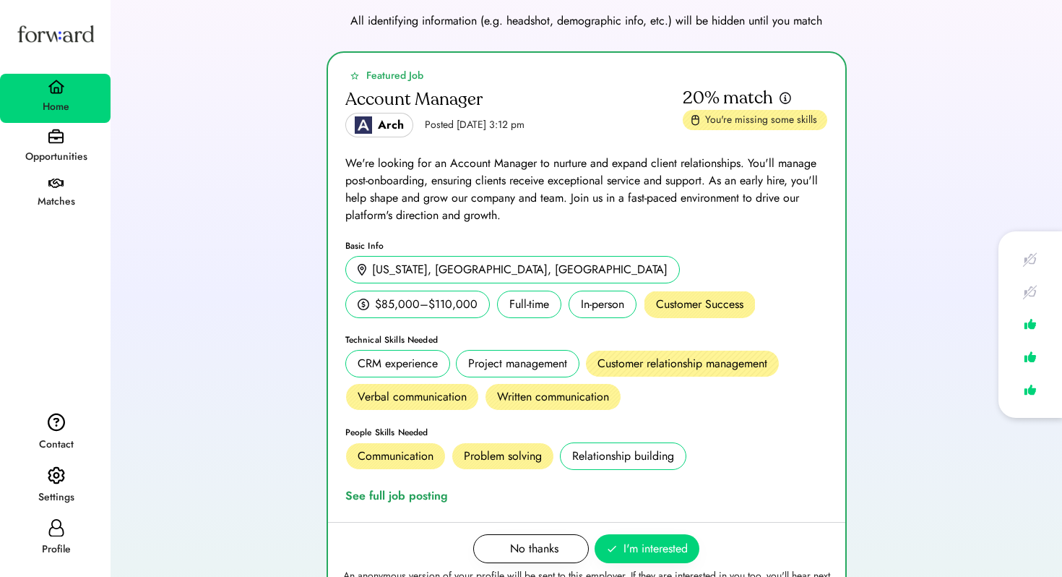
scroll to position [228, 0]
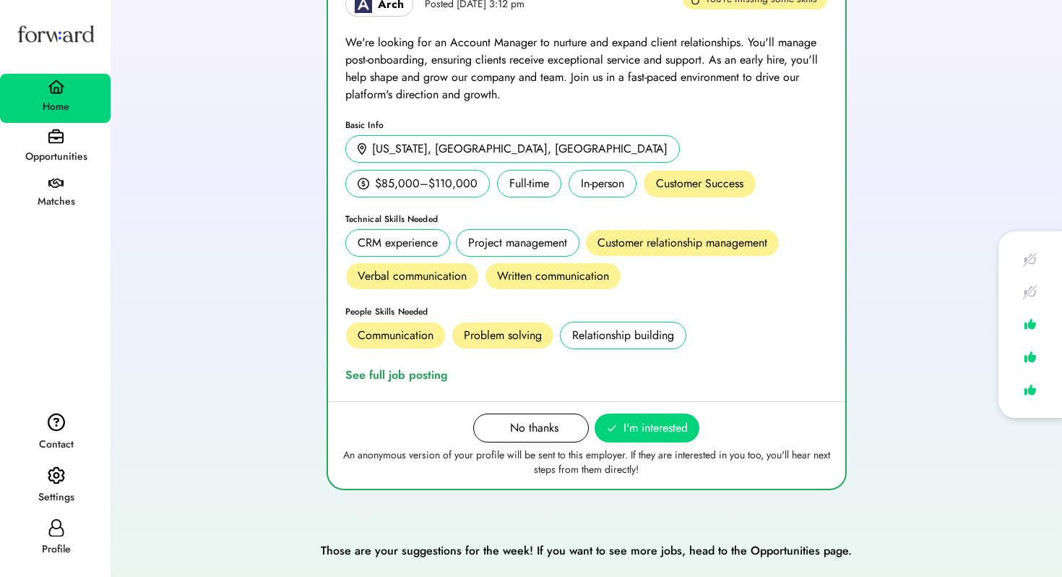
click at [625, 243] on div "Customer relationship management" at bounding box center [682, 242] width 170 height 17
click at [435, 376] on div "See full job posting" at bounding box center [399, 374] width 108 height 17
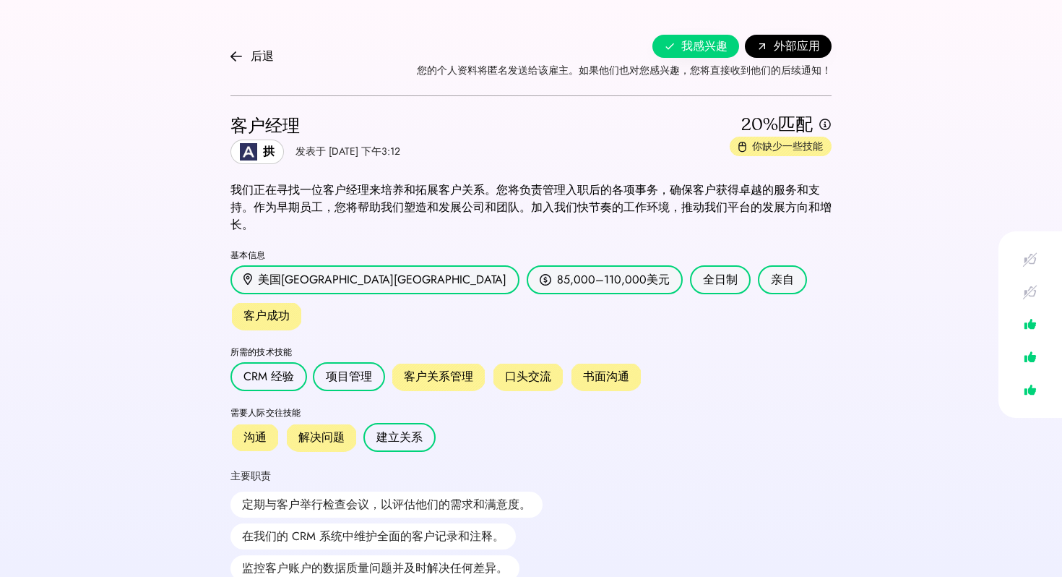
click at [272, 368] on font "CRM 经验" at bounding box center [268, 376] width 51 height 17
click at [267, 150] on font "拱" at bounding box center [269, 151] width 12 height 17
click at [761, 154] on div "你缺少一些技能" at bounding box center [781, 147] width 102 height 20
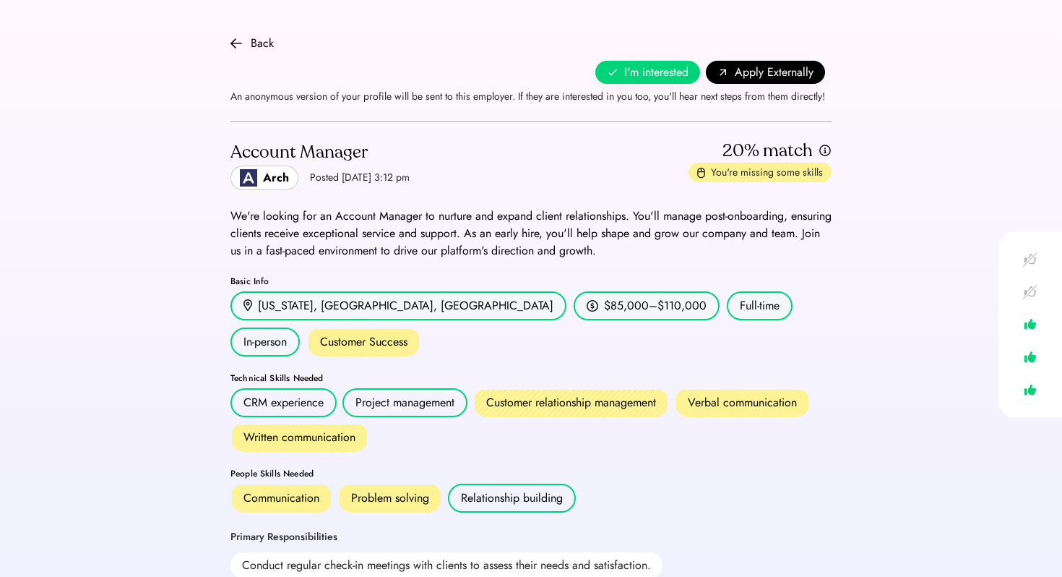
click at [566, 154] on div "Account Manager Arch Posted [DATE] 3:12 pm 20% match You're missing some skills" at bounding box center [530, 164] width 601 height 51
click at [727, 308] on div "Full-time" at bounding box center [760, 305] width 66 height 29
click at [420, 327] on div "Customer Success" at bounding box center [363, 341] width 113 height 29
click at [1035, 324] on img at bounding box center [1030, 324] width 20 height 21
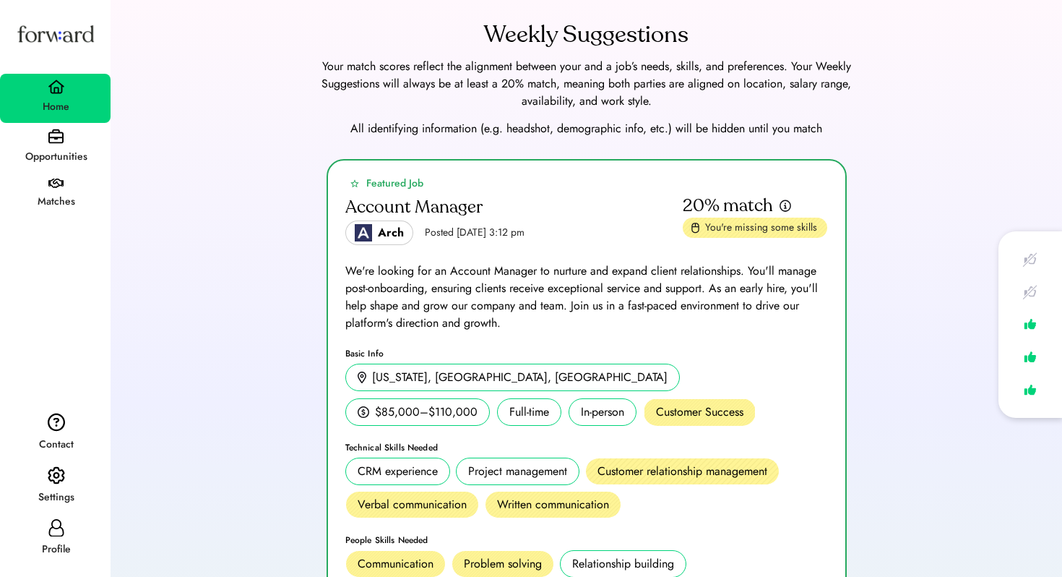
click at [64, 526] on icon at bounding box center [56, 527] width 17 height 17
select select "*******"
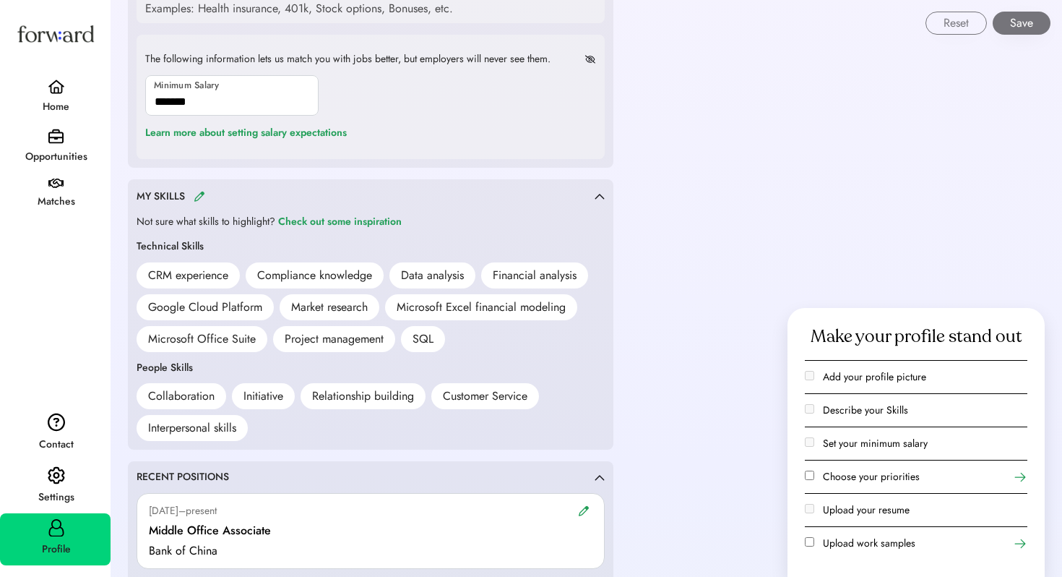
scroll to position [822, 0]
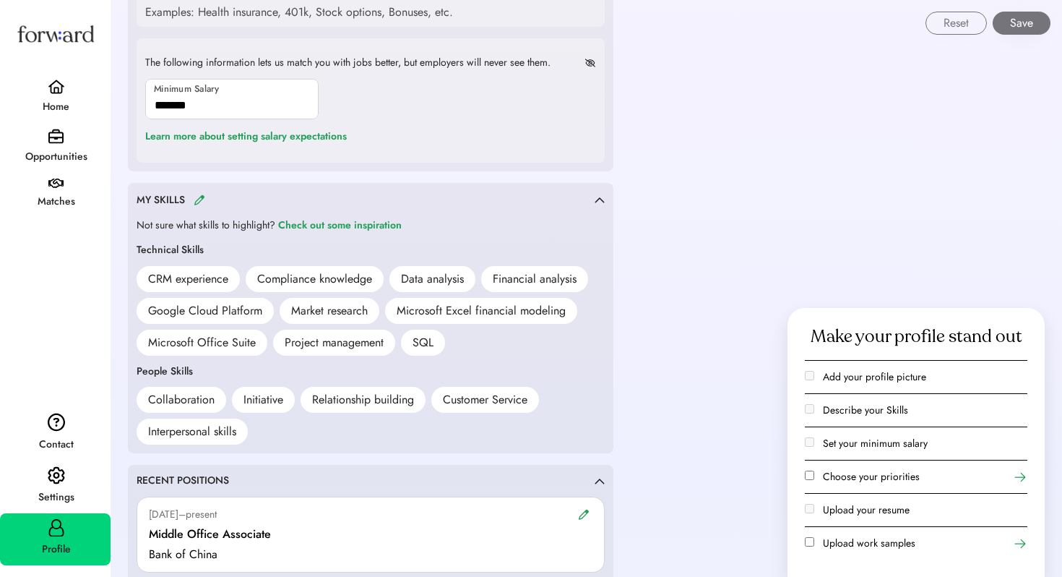
click at [204, 201] on img at bounding box center [200, 199] width 12 height 11
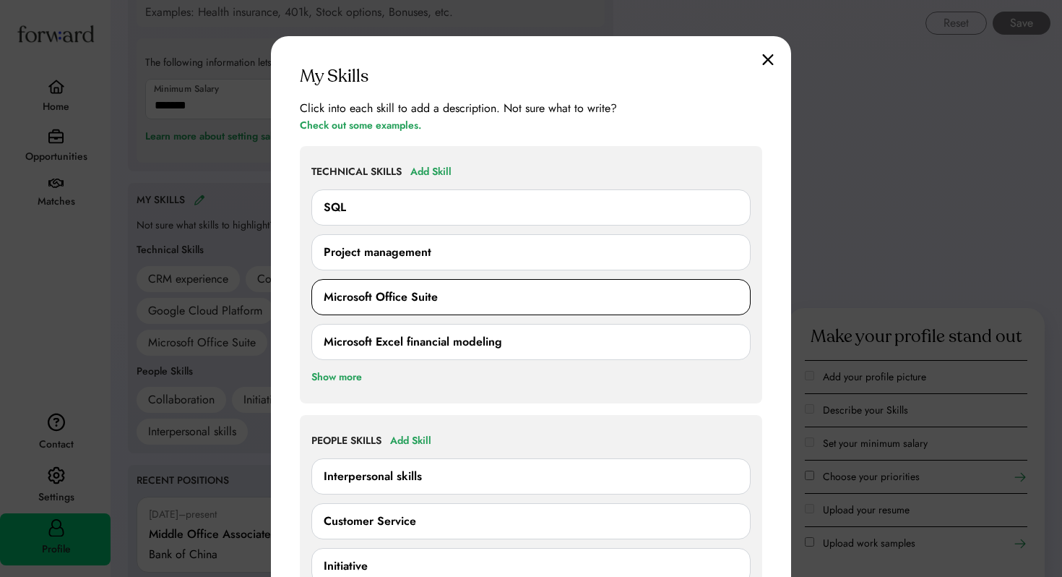
click at [415, 300] on div "Microsoft Office Suite" at bounding box center [381, 296] width 114 height 17
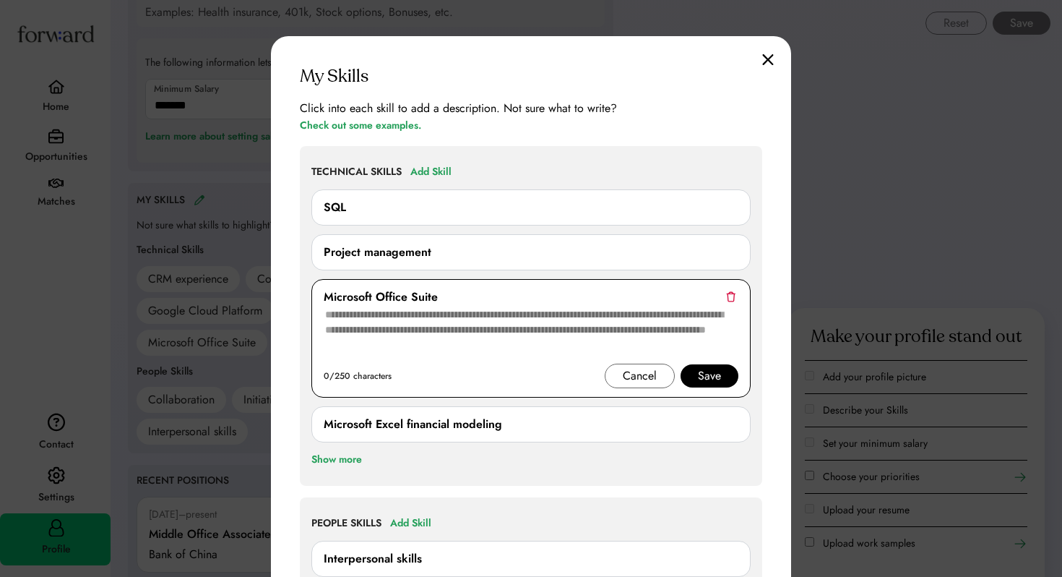
click at [704, 375] on div "Save" at bounding box center [709, 375] width 23 height 17
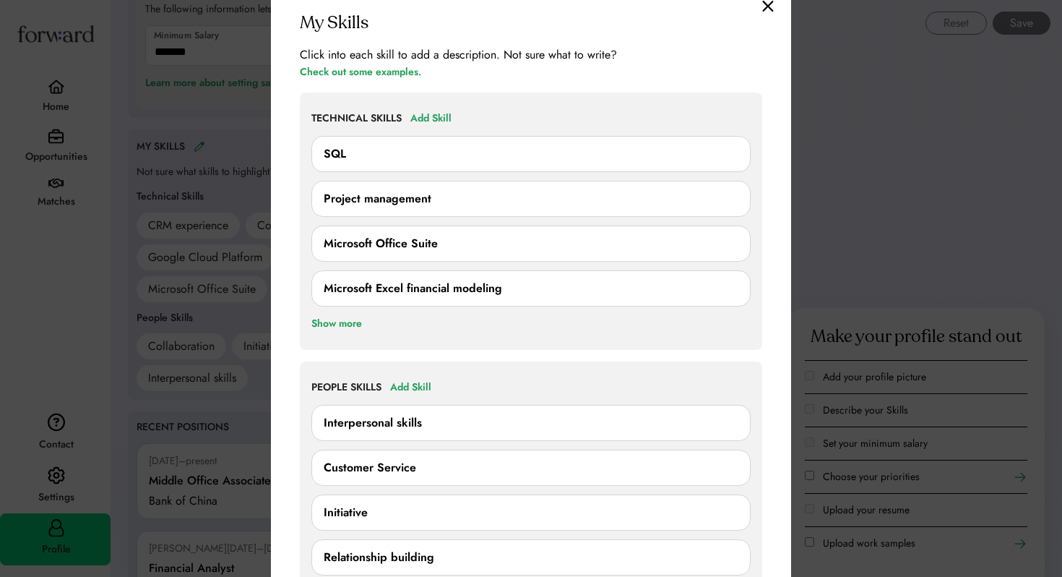
scroll to position [872, 0]
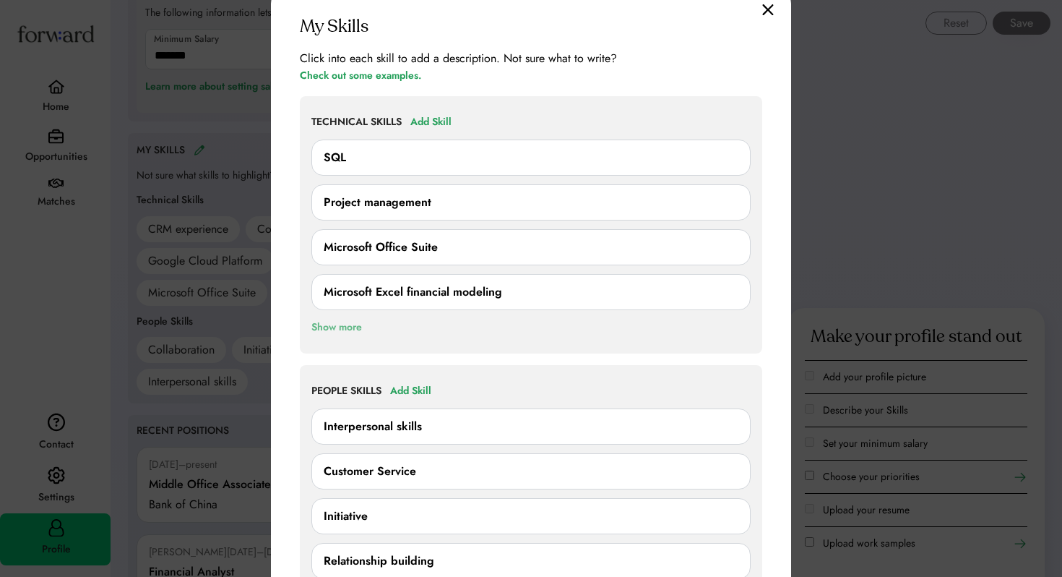
click at [332, 323] on div "Show more" at bounding box center [336, 327] width 51 height 17
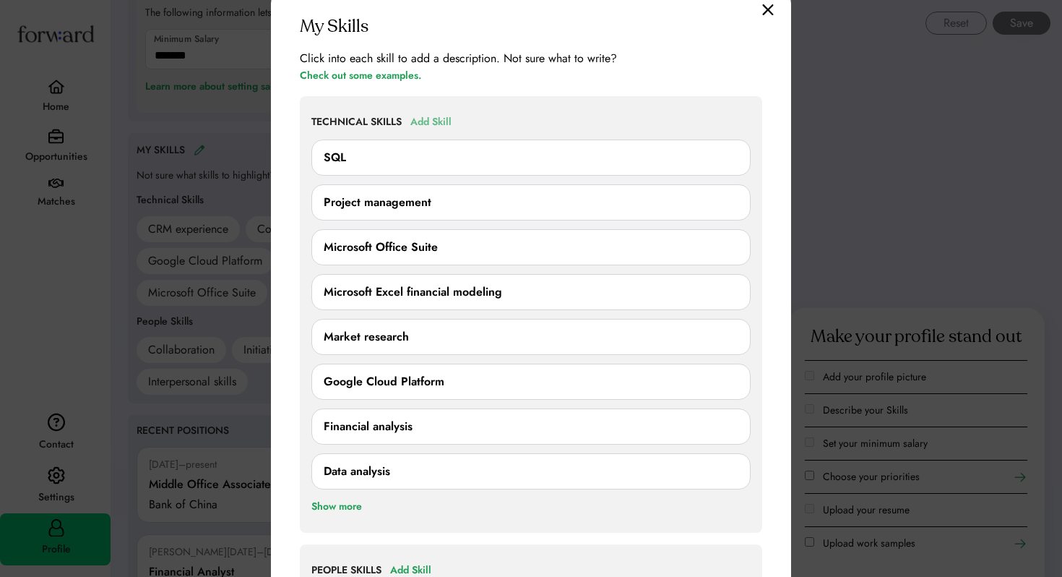
click at [445, 128] on div "Add Skill" at bounding box center [430, 121] width 41 height 17
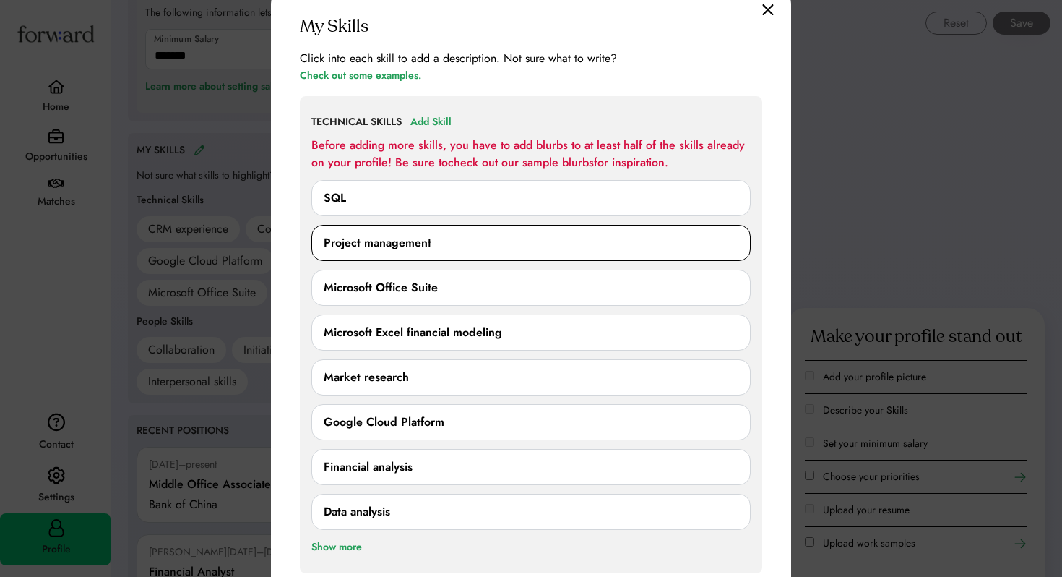
click at [436, 255] on div "Project management 0/250 characters Cancel Save" at bounding box center [530, 243] width 439 height 36
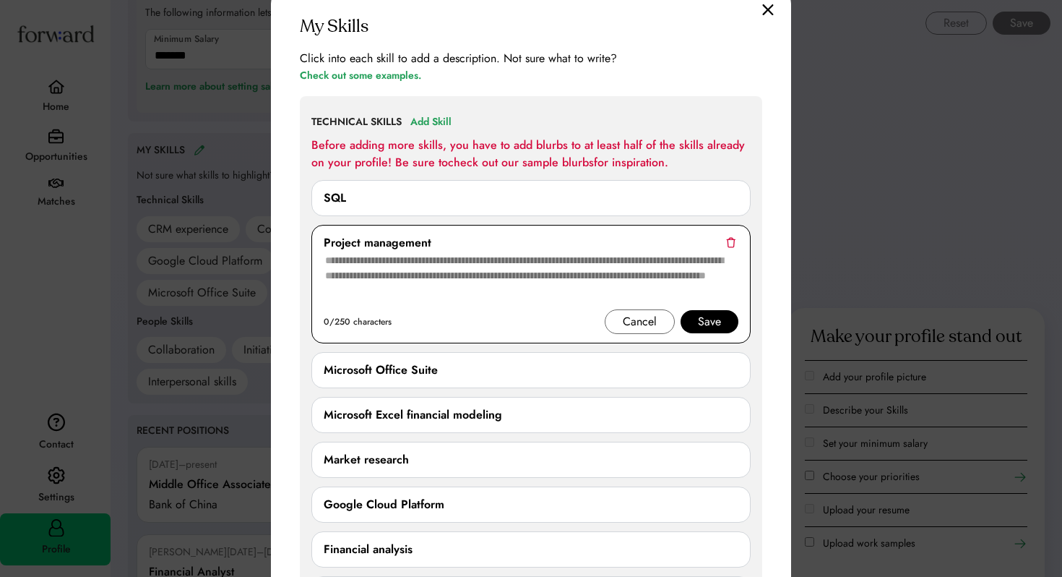
click at [443, 295] on textarea at bounding box center [531, 280] width 415 height 58
drag, startPoint x: 478, startPoint y: 295, endPoint x: 355, endPoint y: 277, distance: 124.1
click at [355, 277] on textarea at bounding box center [531, 280] width 415 height 58
click at [622, 323] on div "Cancel" at bounding box center [640, 321] width 70 height 25
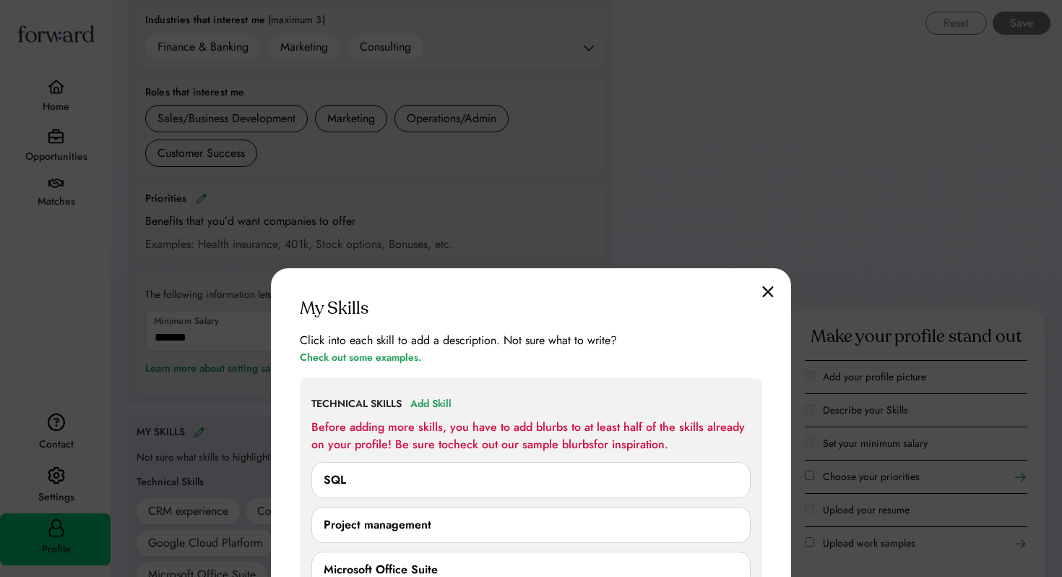
scroll to position [592, 0]
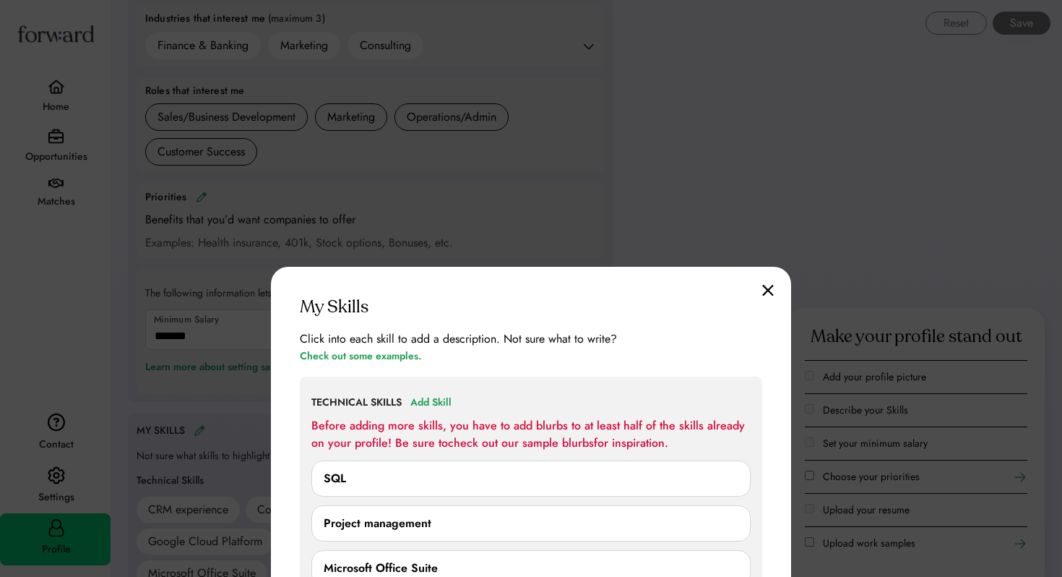
click at [765, 293] on img at bounding box center [768, 290] width 12 height 12
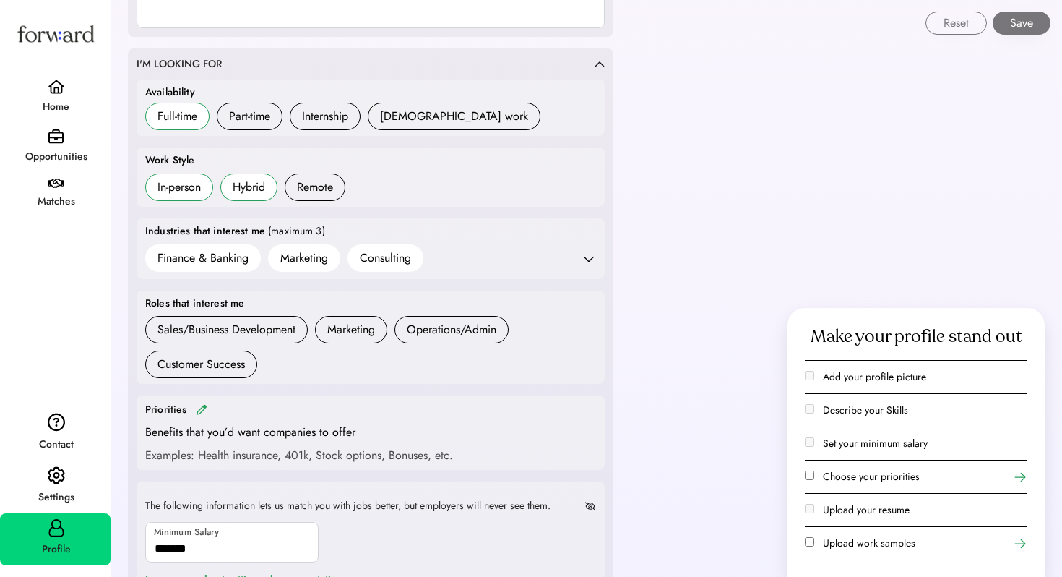
scroll to position [387, 0]
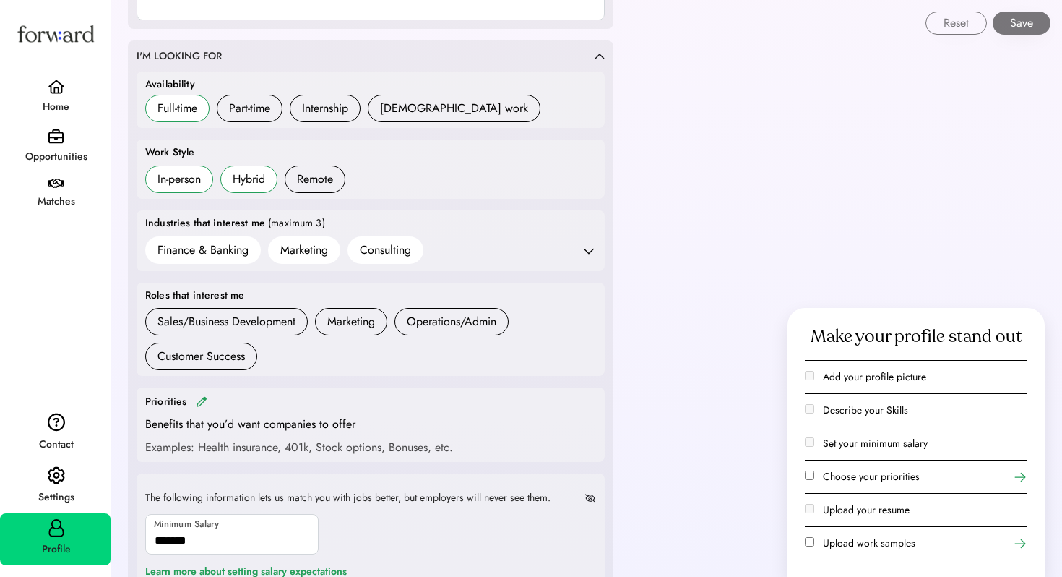
click at [301, 257] on div "Marketing" at bounding box center [304, 249] width 48 height 17
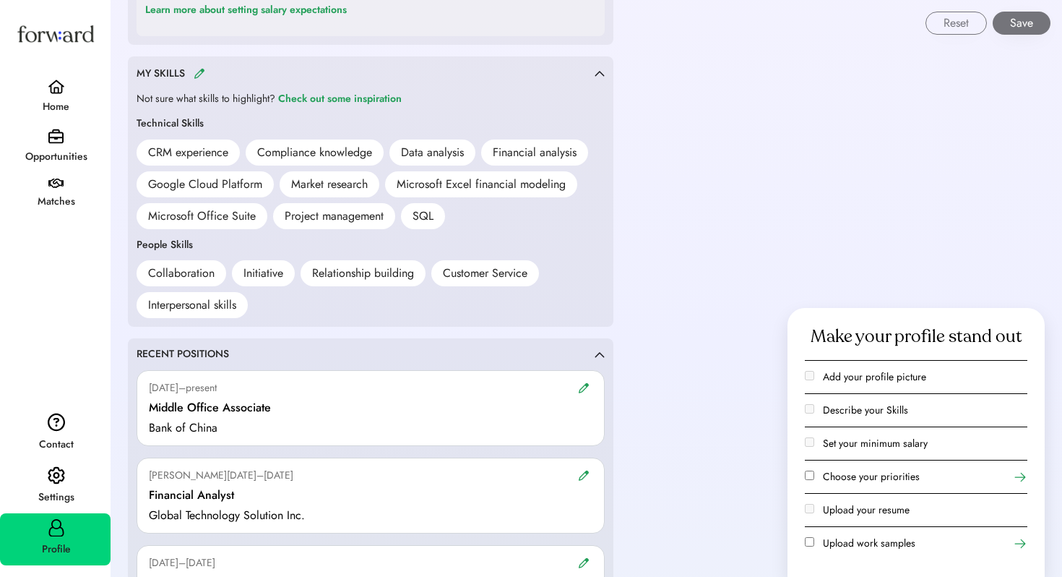
scroll to position [0, 0]
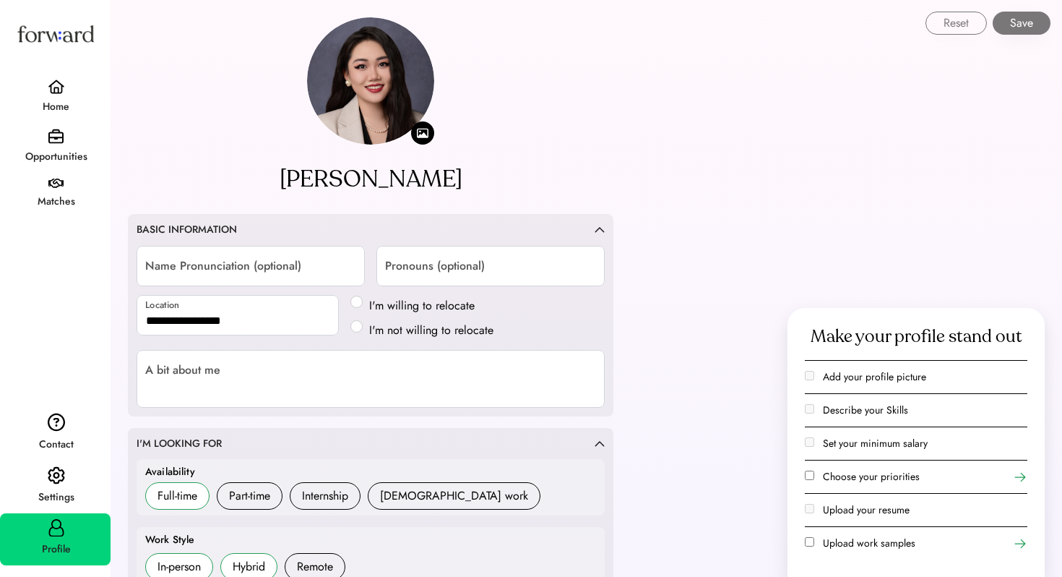
click at [58, 72] on div "Home Opportunities Matches" at bounding box center [55, 115] width 111 height 206
click at [54, 102] on div "Home" at bounding box center [55, 106] width 109 height 17
